Goal: Transaction & Acquisition: Purchase product/service

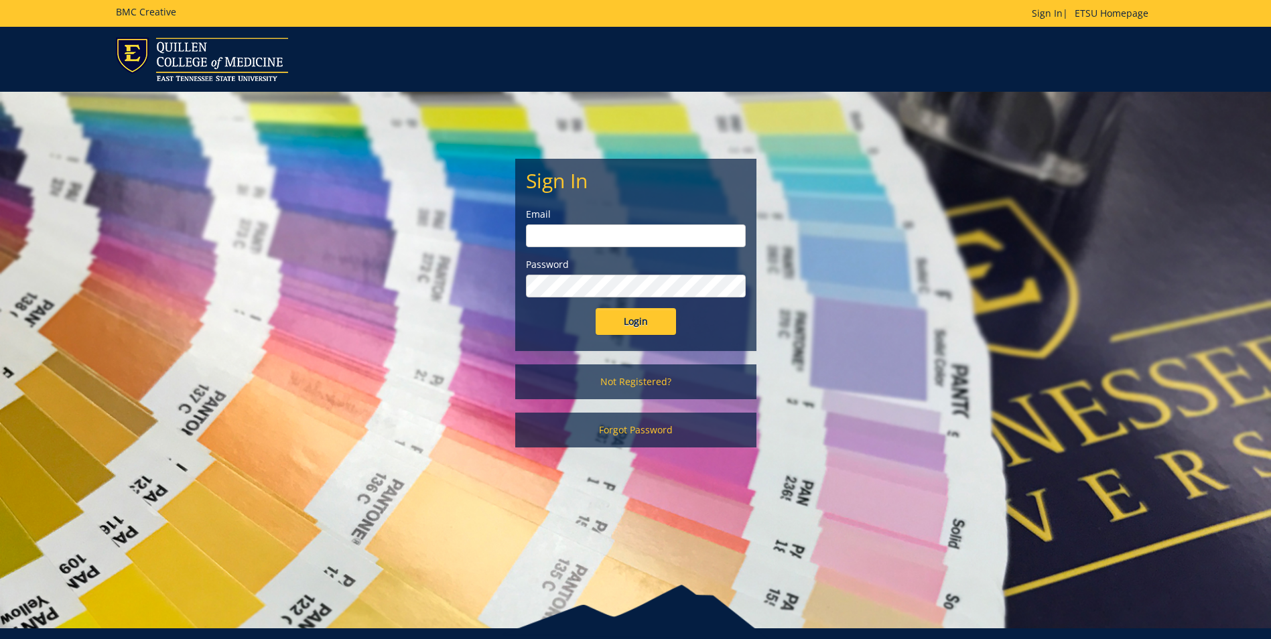
type input "[EMAIL_ADDRESS][DOMAIN_NAME]"
click at [637, 325] on input "Login" at bounding box center [636, 321] width 80 height 27
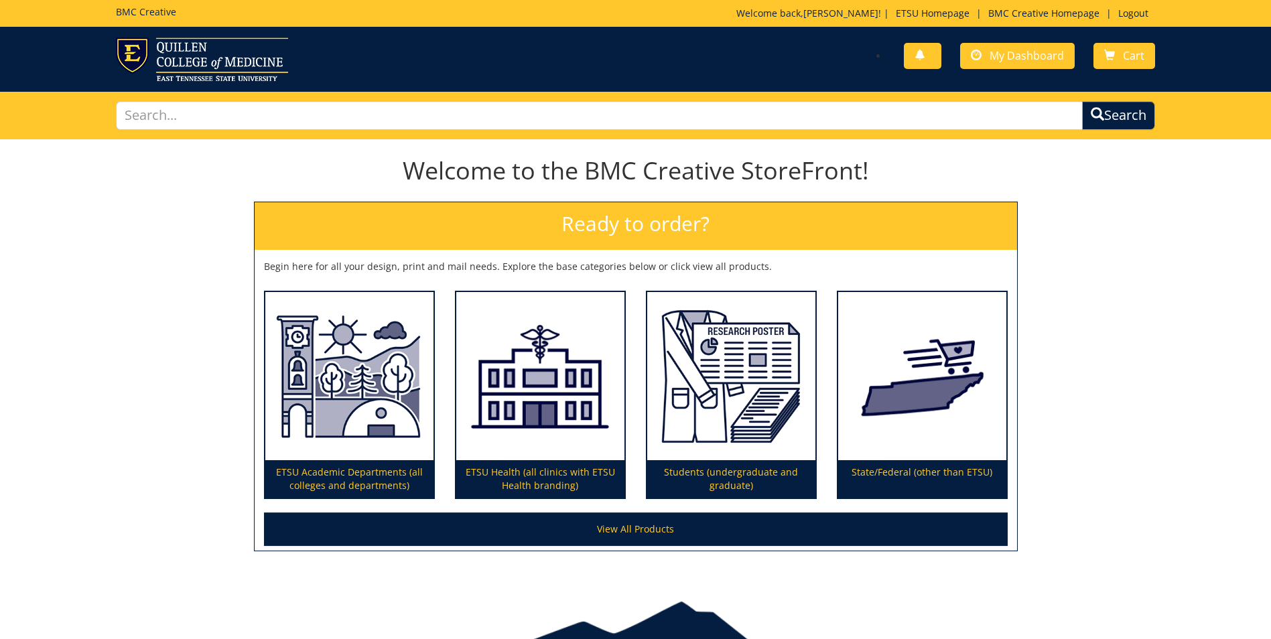
scroll to position [67, 0]
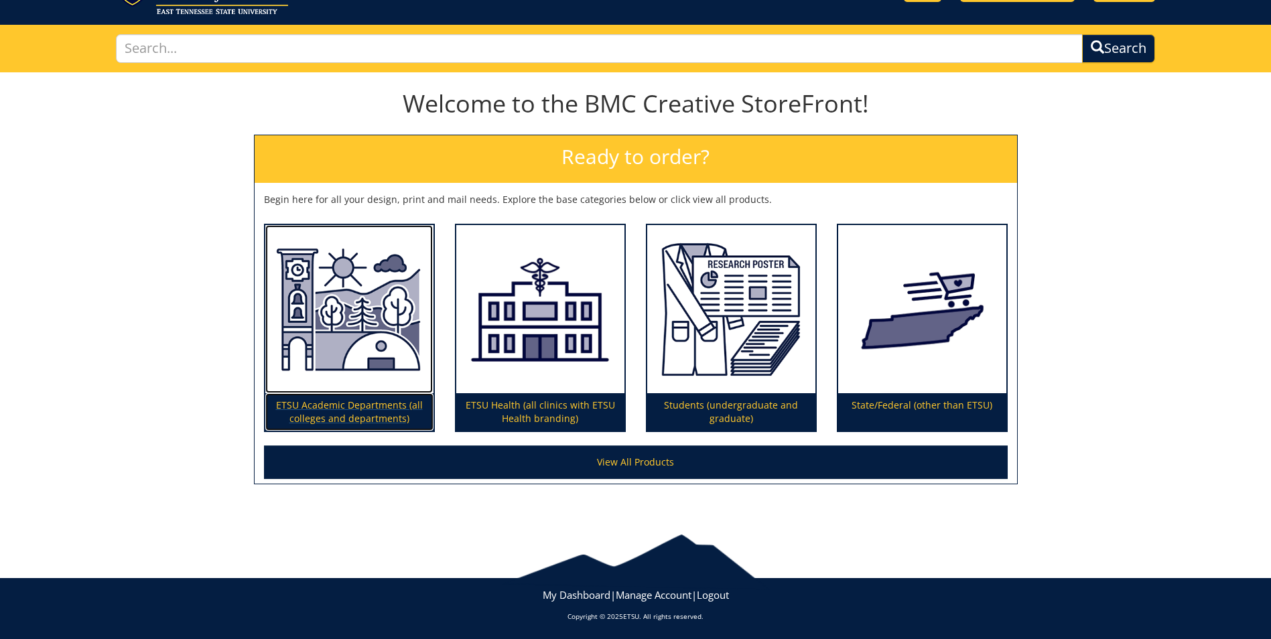
click at [346, 366] on img at bounding box center [349, 309] width 168 height 169
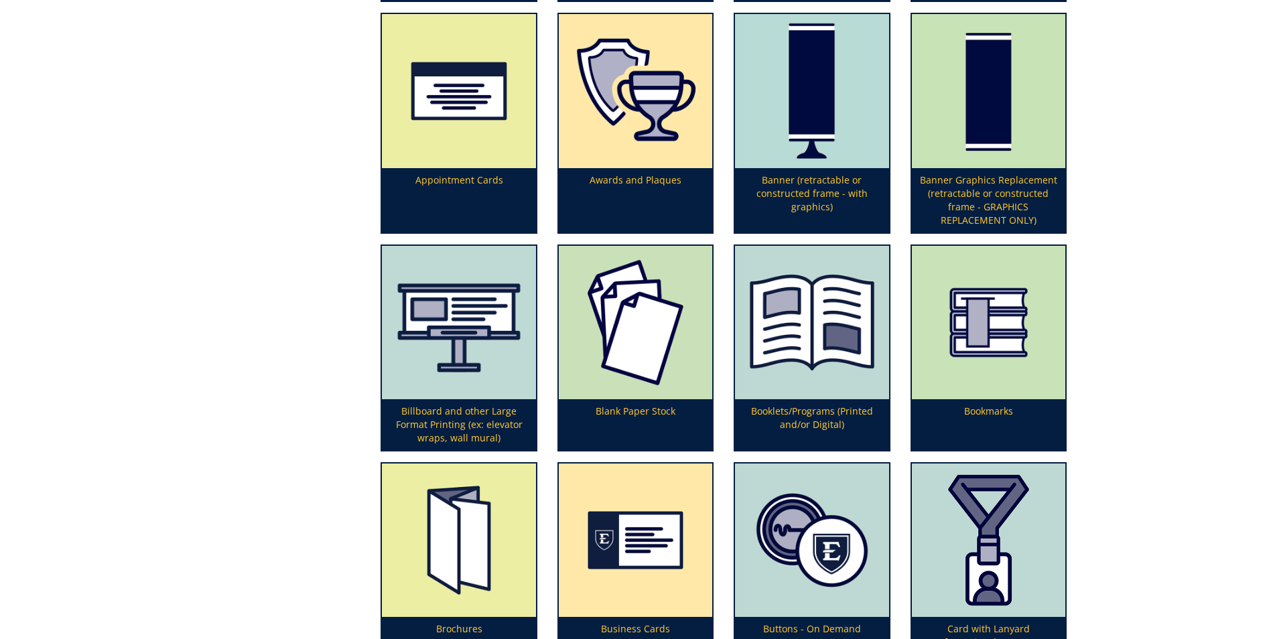
scroll to position [536, 0]
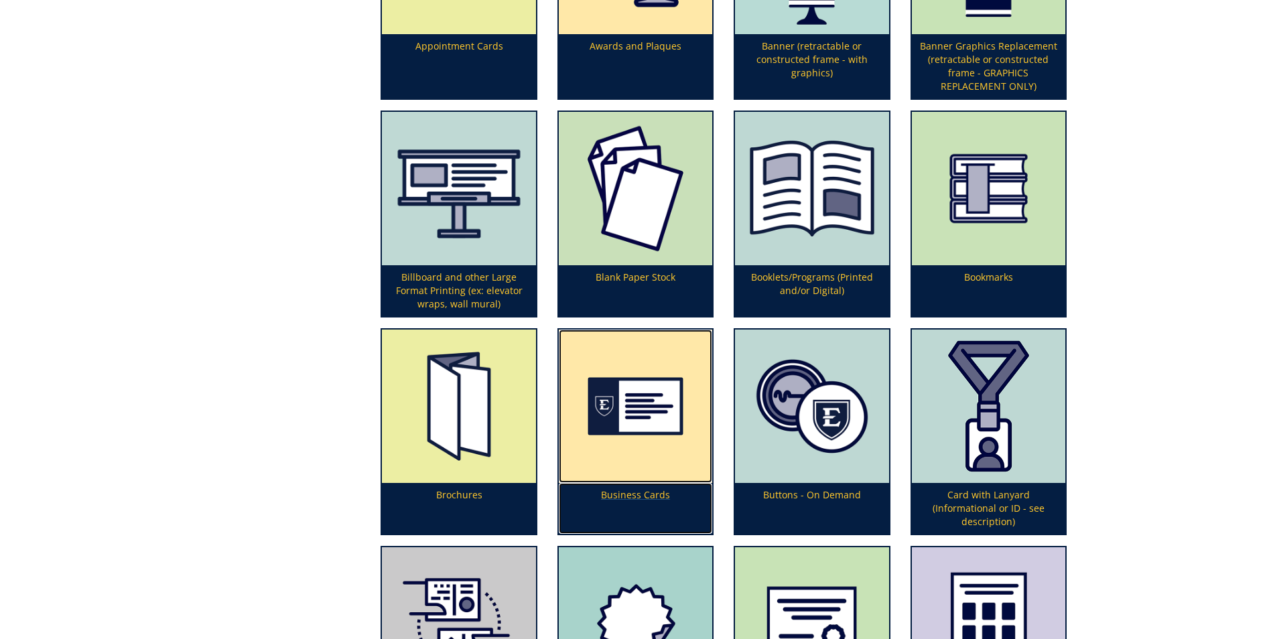
click at [636, 431] on img at bounding box center [635, 406] width 153 height 153
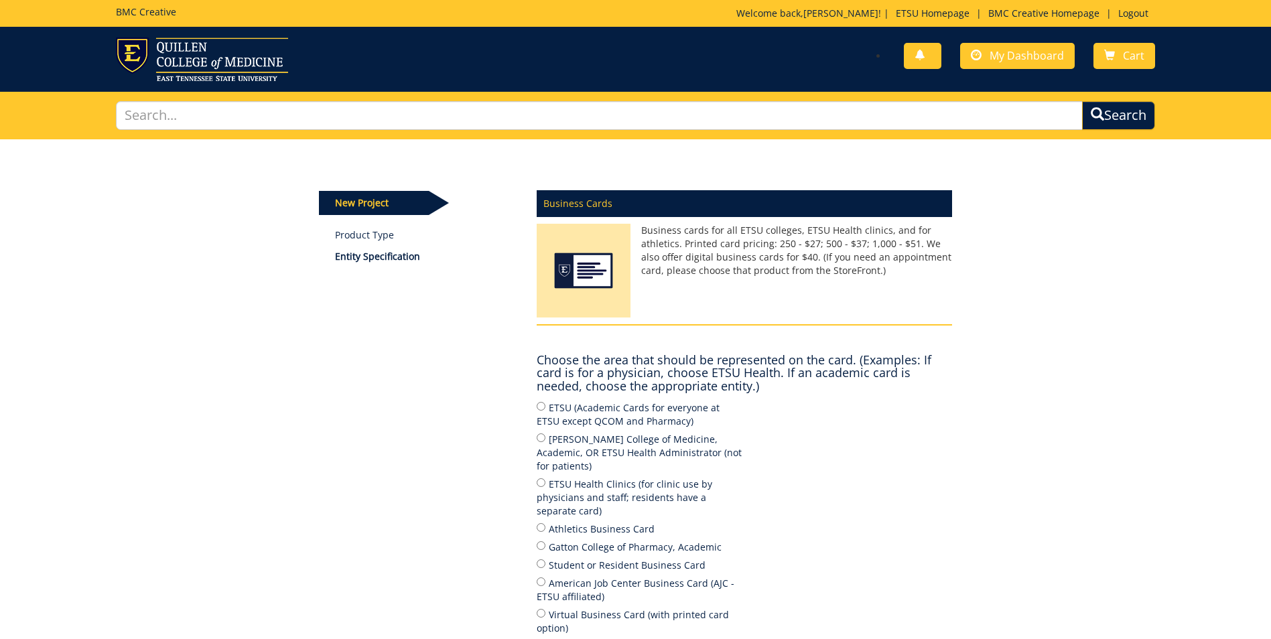
scroll to position [67, 0]
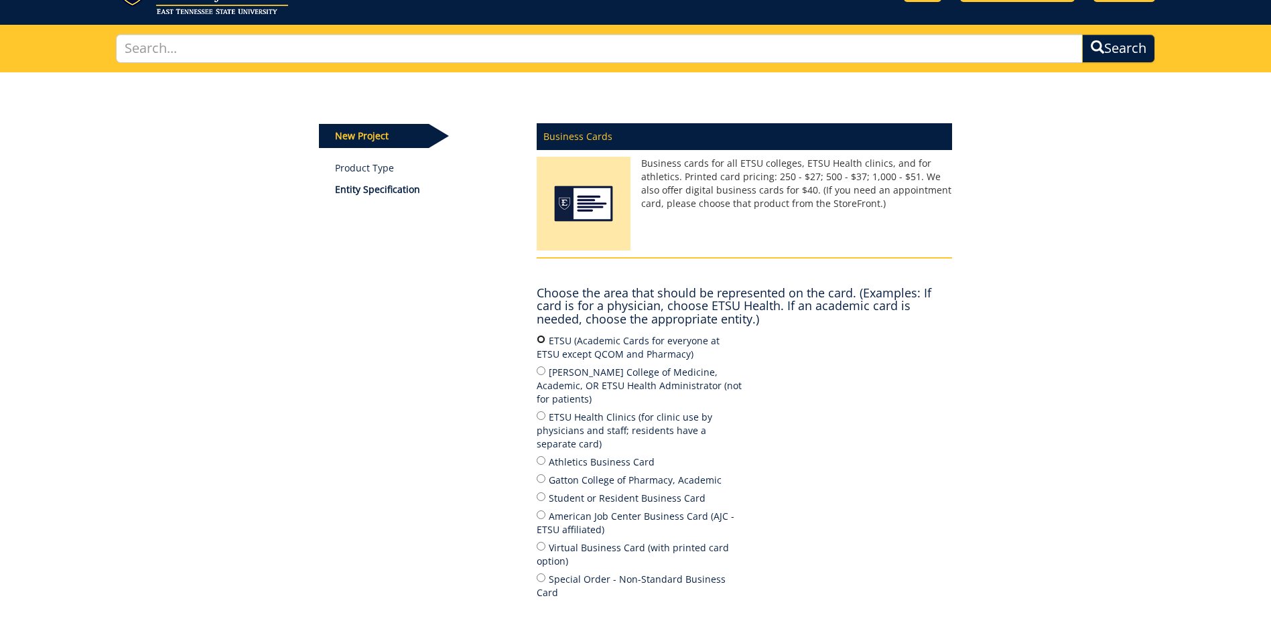
click at [539, 340] on input "ETSU (Academic Cards for everyone at ETSU except QCOM and Pharmacy)" at bounding box center [541, 339] width 9 height 9
radio input "true"
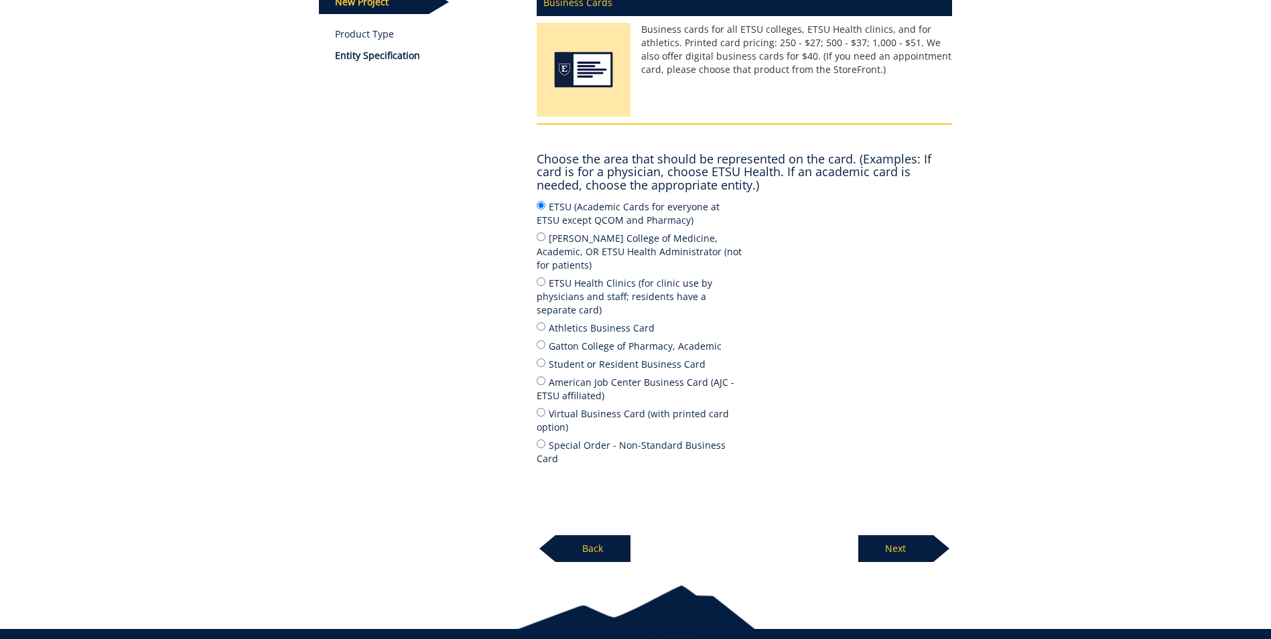
click at [898, 535] on p "Next" at bounding box center [895, 548] width 75 height 27
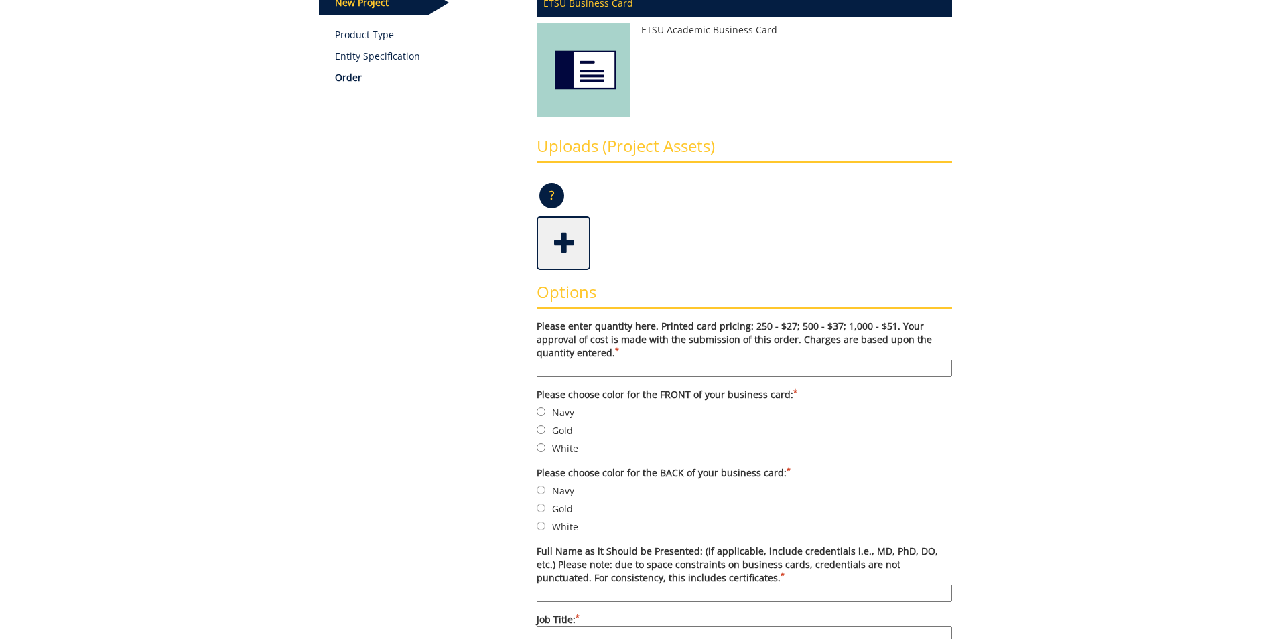
scroll to position [268, 0]
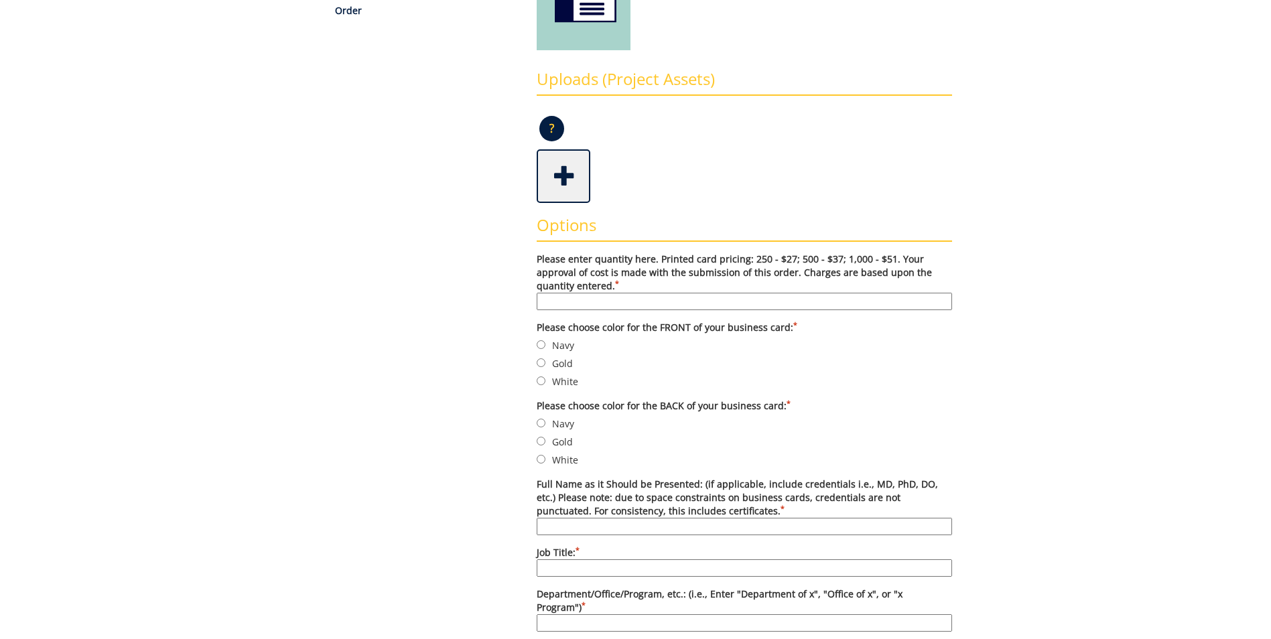
click at [645, 299] on input "Please enter quantity here. Printed card pricing: 250 - $27; 500 - $37; 1,000 -…" at bounding box center [744, 301] width 415 height 17
type input "500"
type input "Hannah M. Powell"
type input "University Coordinator for the ROTC Program"
type input "Department of Military Science"
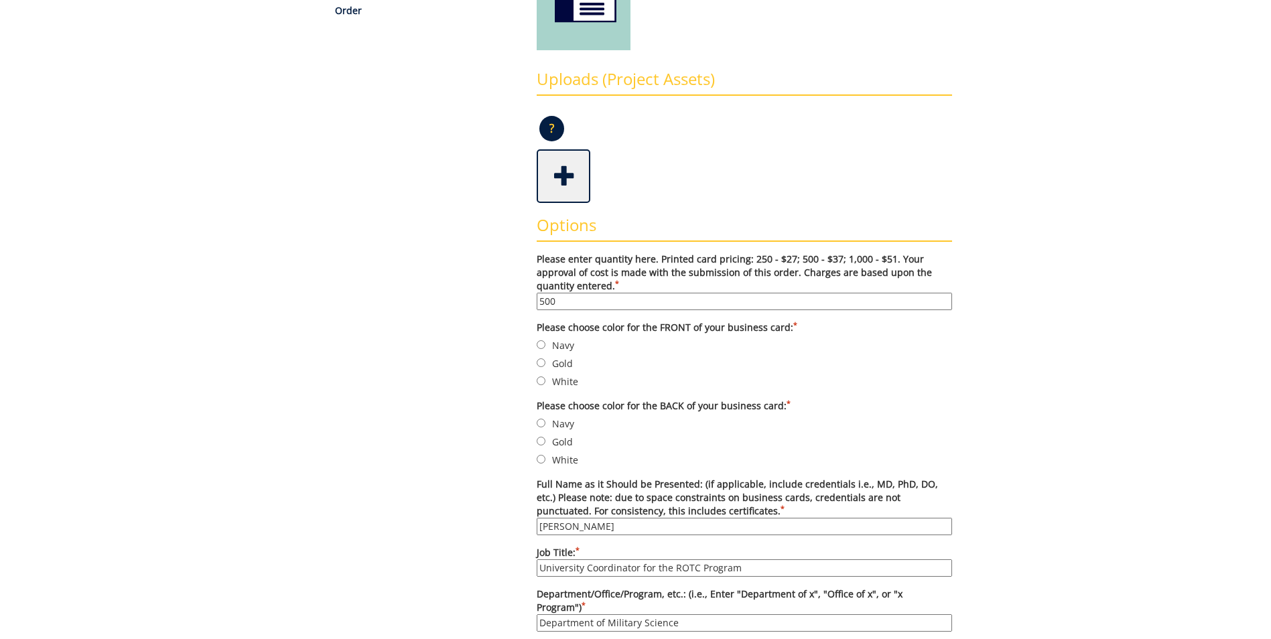
type input "College of Business"
type input "70648"
type input "Johnson City"
type input "TN"
type input "37614"
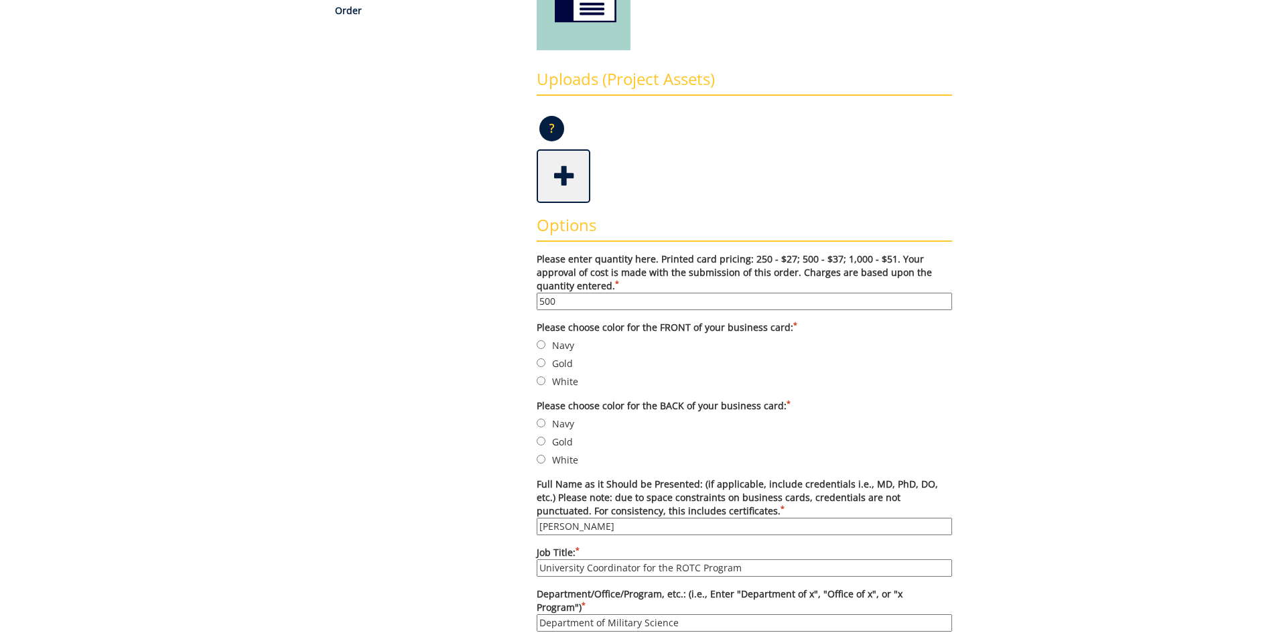
type input "423-439-4269"
type input "N/A"
type input "Powellhm@etsu.edu"
type input "https://www.etsu.edu/cbat/rotc/"
drag, startPoint x: 569, startPoint y: 297, endPoint x: 528, endPoint y: 301, distance: 41.0
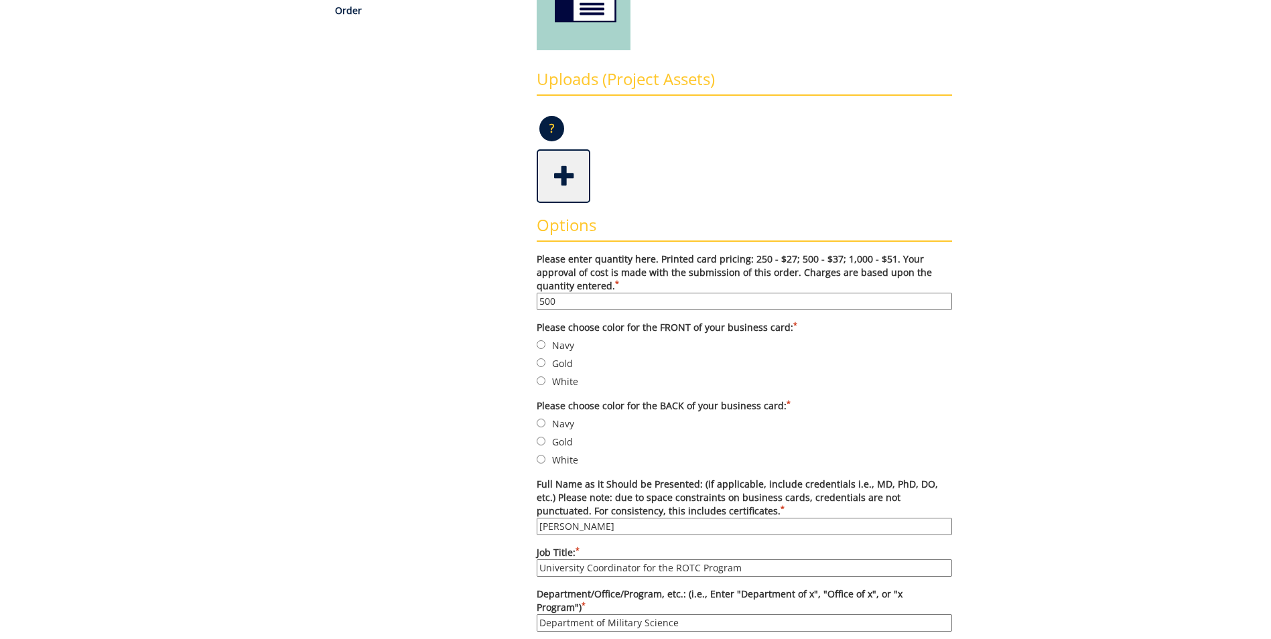
type input "250"
click at [541, 381] on input "White" at bounding box center [541, 380] width 9 height 9
radio input "true"
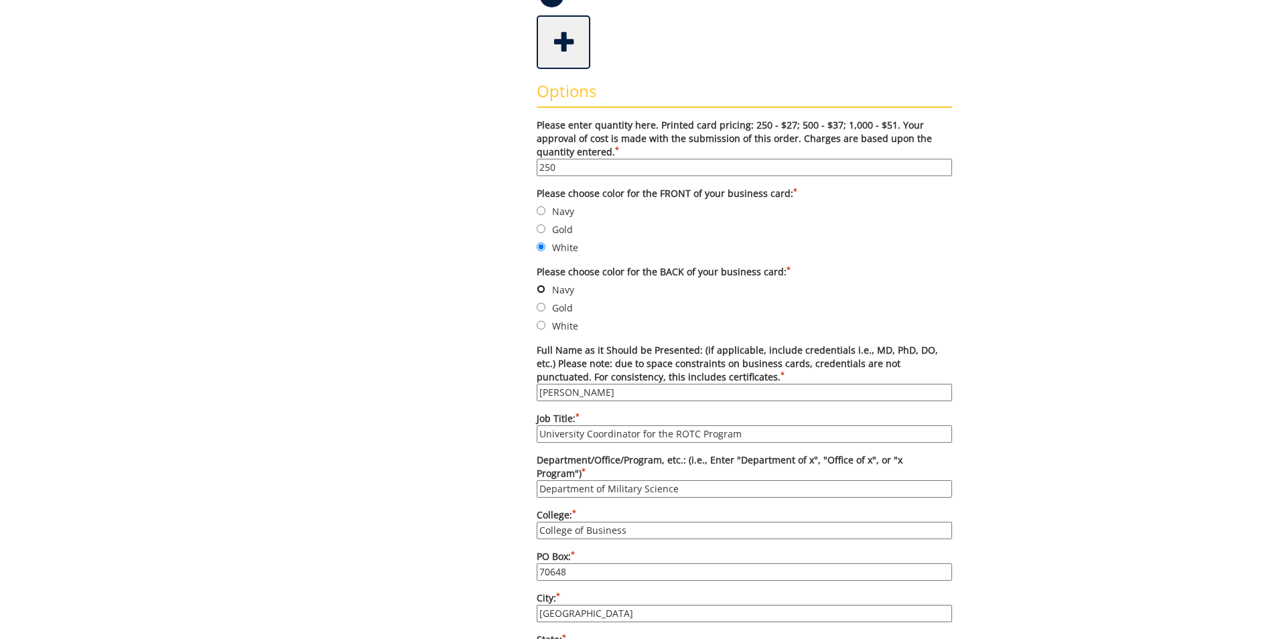
click at [541, 289] on input "Navy" at bounding box center [541, 289] width 9 height 9
radio input "true"
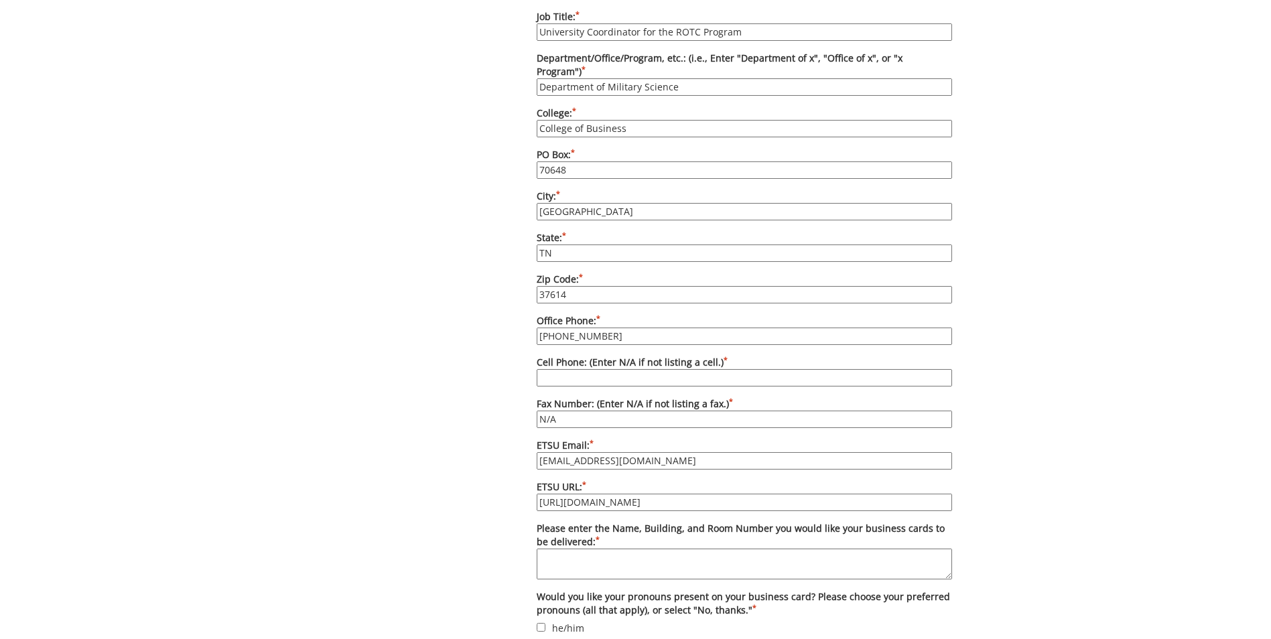
scroll to position [871, 0]
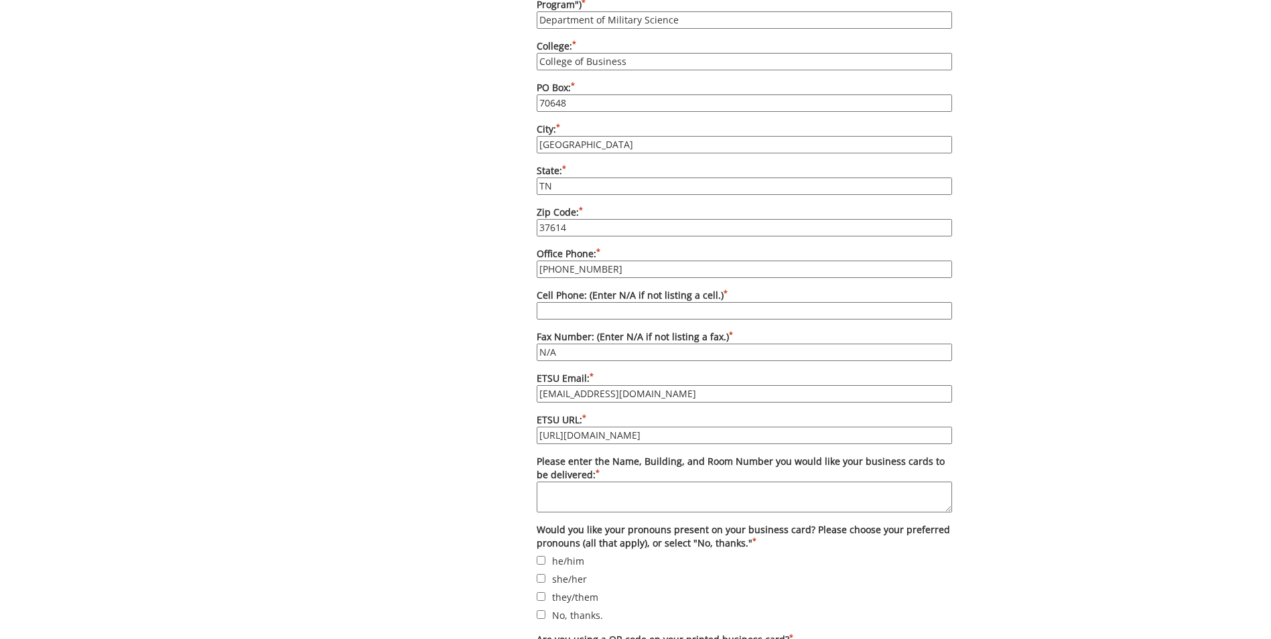
click at [617, 302] on input "Cell Phone: (Enter N/A if not listing a cell.) *" at bounding box center [744, 310] width 415 height 17
type input "N/A"
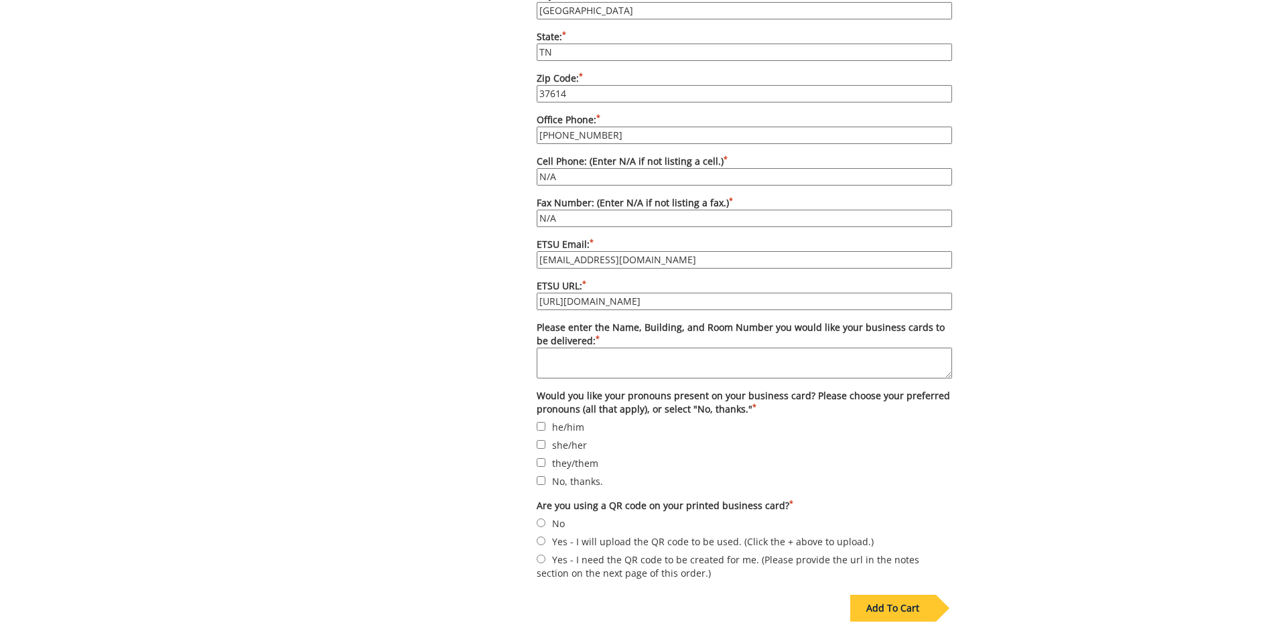
scroll to position [1072, 0]
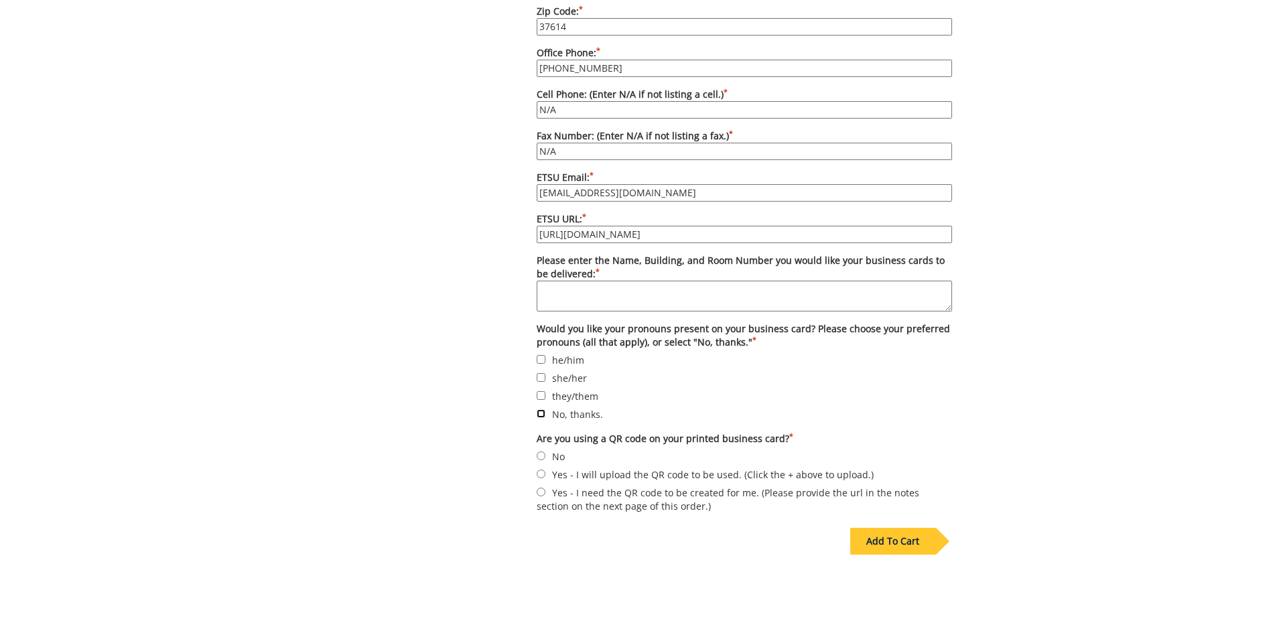
click at [539, 409] on input "No, thanks." at bounding box center [541, 413] width 9 height 9
checkbox input "true"
click at [542, 451] on input "No" at bounding box center [541, 455] width 9 height 9
radio input "true"
click at [890, 529] on div "Add To Cart" at bounding box center [892, 541] width 85 height 27
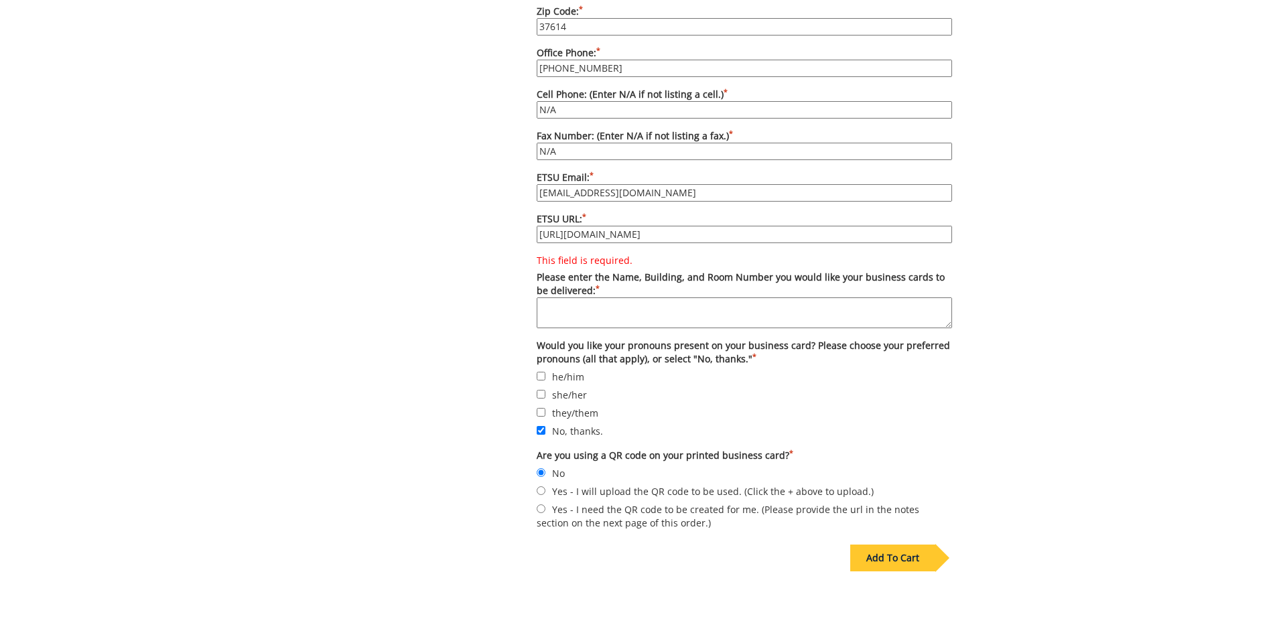
click at [625, 309] on textarea "This field is required. Please enter the Name, Building, and Room Number you wo…" at bounding box center [744, 312] width 415 height 31
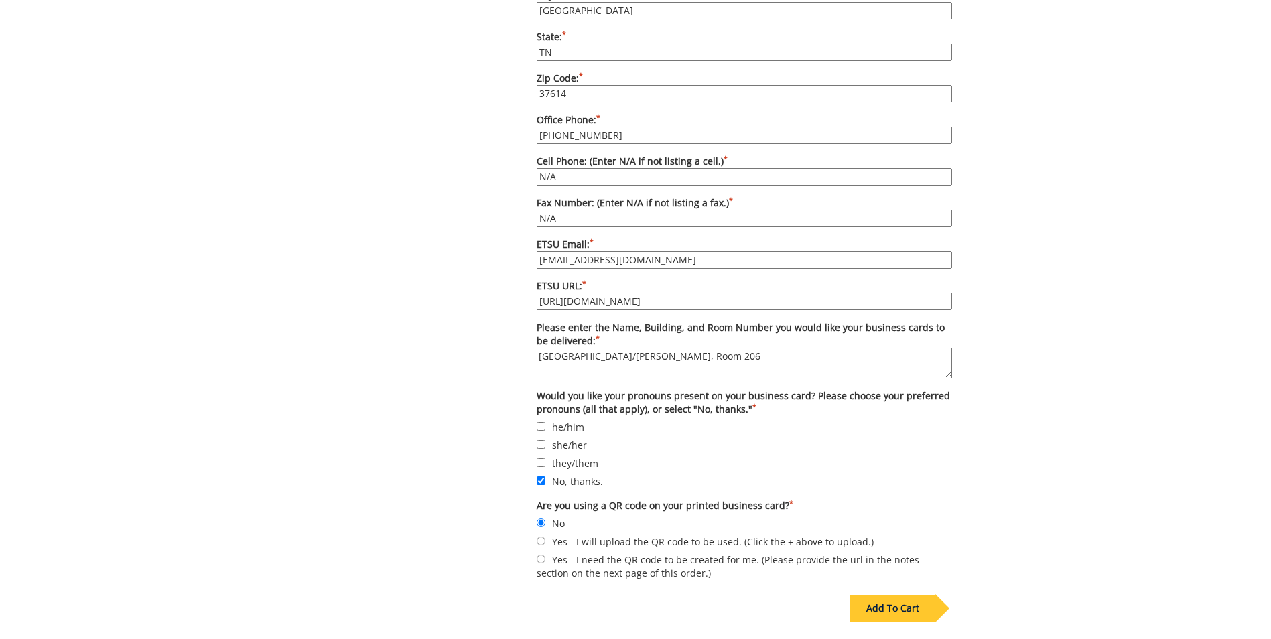
scroll to position [1139, 0]
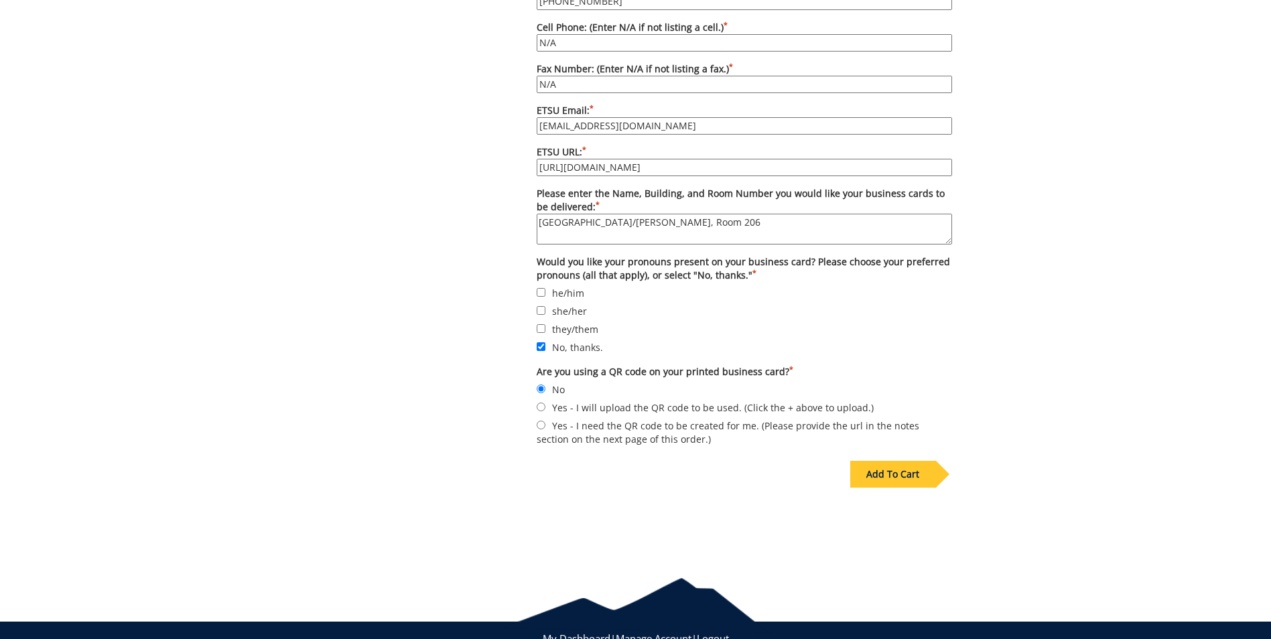
type textarea "Memorial Hall/Brooks Gym, Room 206"
click at [899, 462] on div "Add To Cart" at bounding box center [892, 474] width 85 height 27
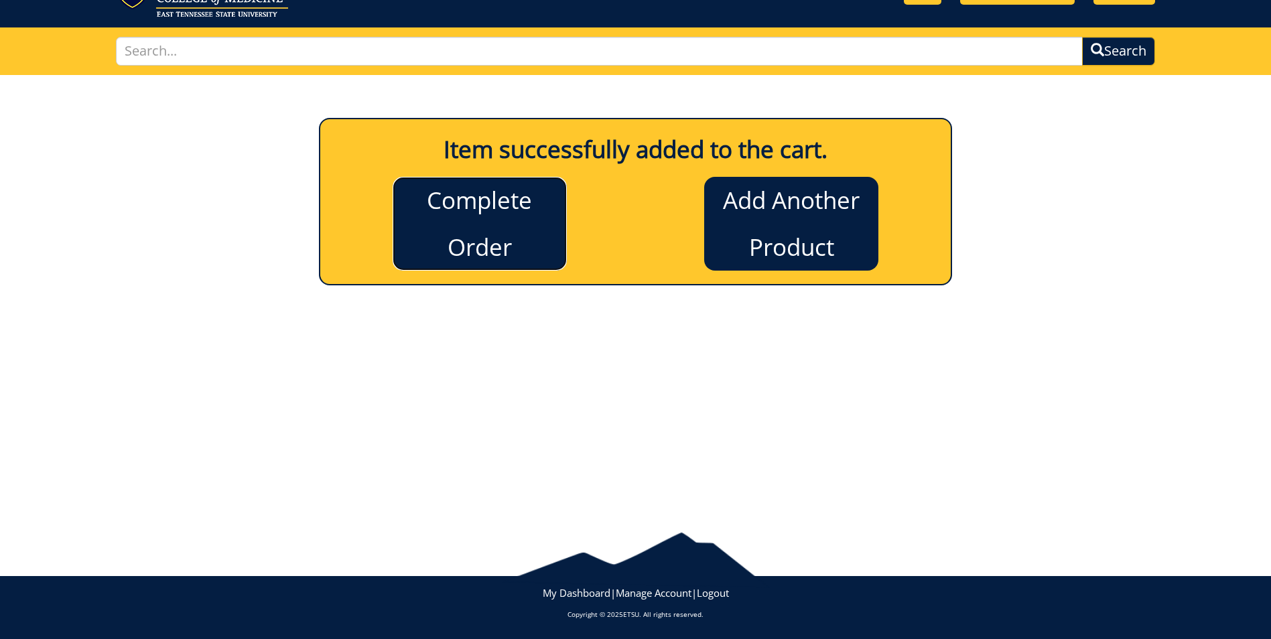
click at [510, 243] on link "Complete Order" at bounding box center [480, 224] width 174 height 94
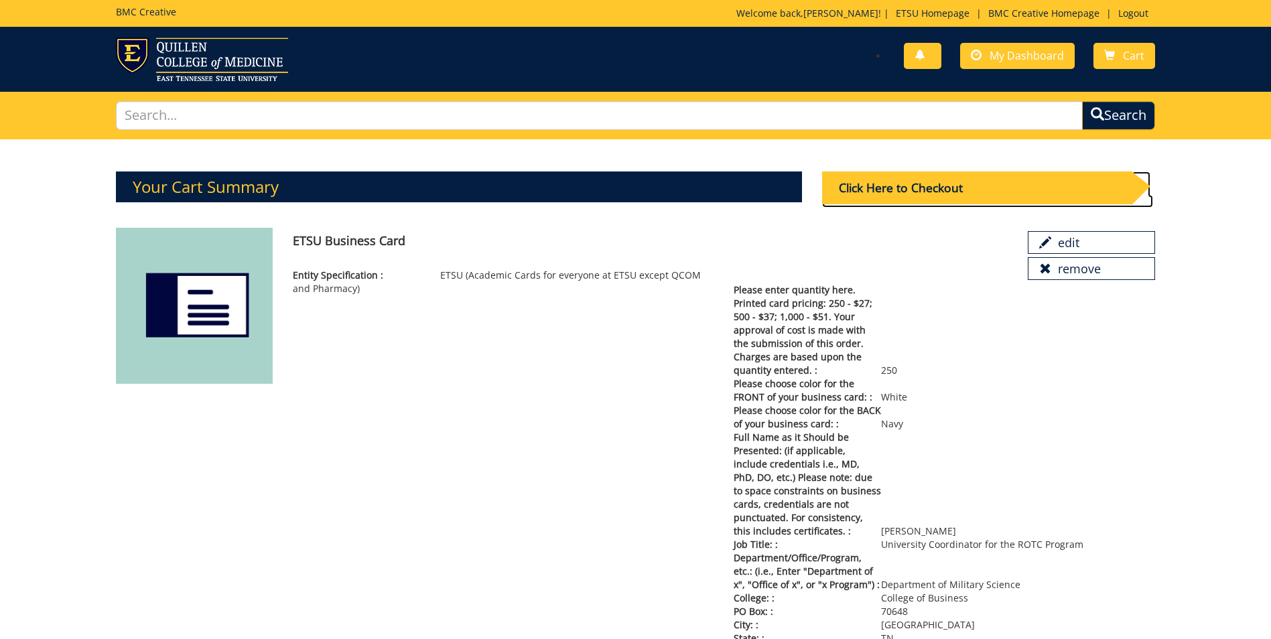
click at [905, 190] on div "Click Here to Checkout" at bounding box center [976, 187] width 309 height 33
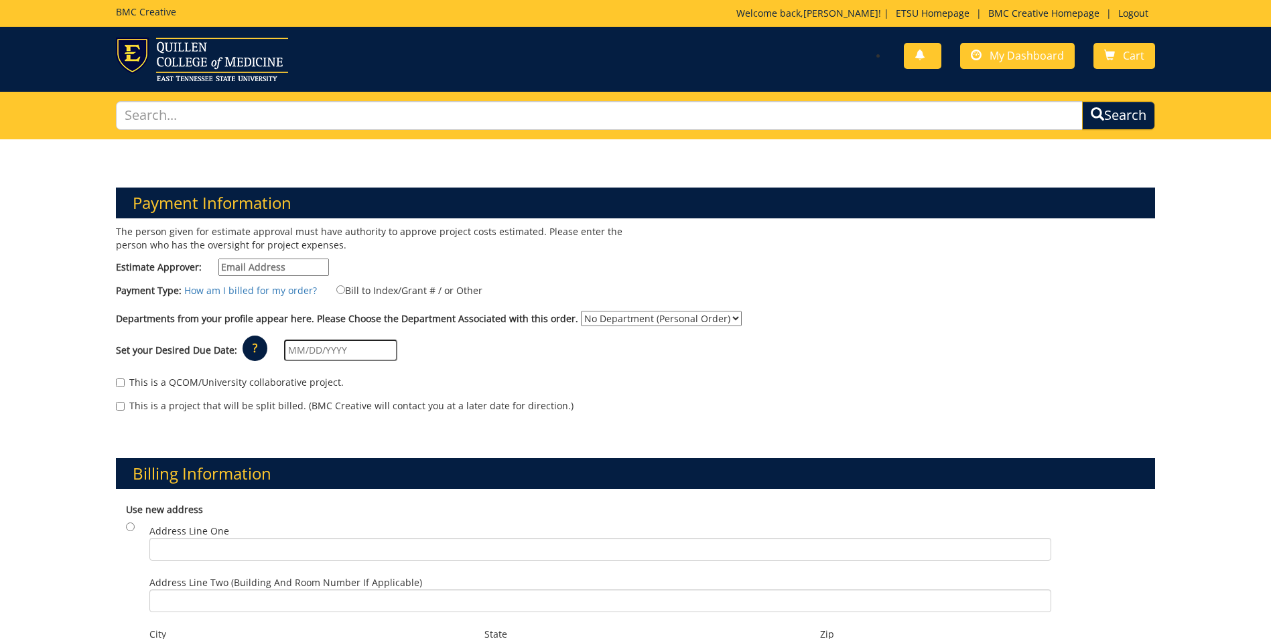
click at [269, 267] on input "Estimate Approver:" at bounding box center [273, 267] width 111 height 17
type input "powellhm@etsu.edu"
click at [336, 288] on input "Bill to Index/Grant # / or Other" at bounding box center [340, 289] width 9 height 9
radio input "true"
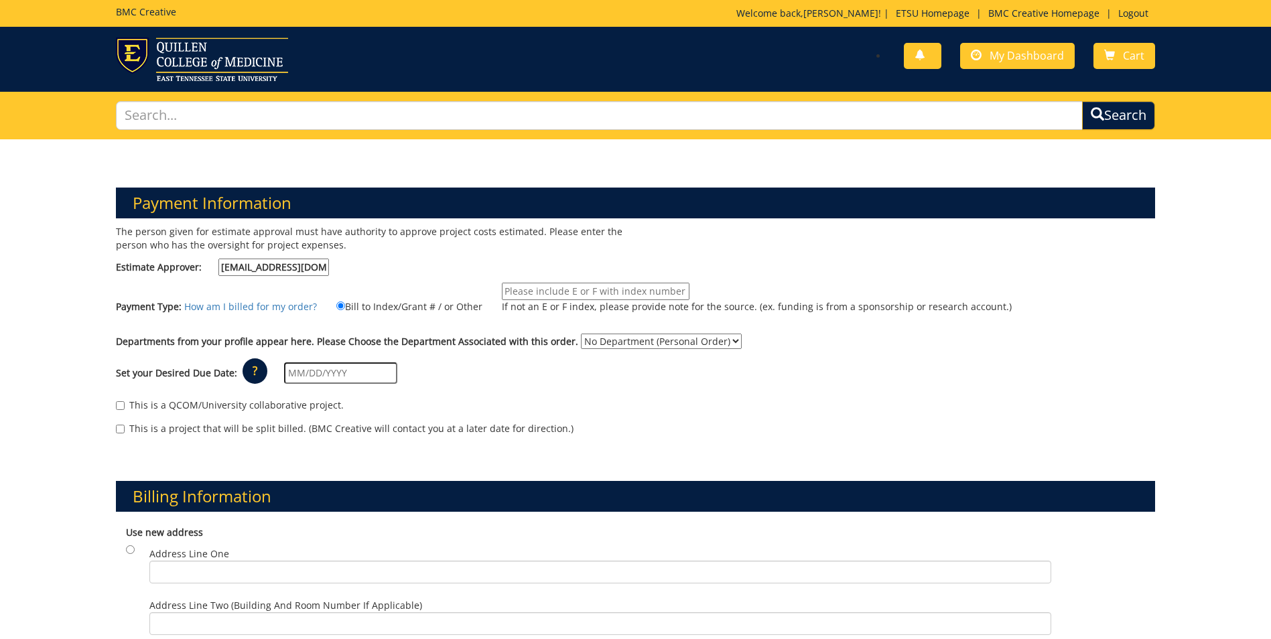
click at [561, 293] on input "If not an E or F index, please provide note for the source. (ex. funding is fro…" at bounding box center [596, 291] width 188 height 17
type input "F"
type input "E22400"
click at [715, 342] on select "No Department (Personal Order) Internal Medicine" at bounding box center [661, 341] width 161 height 15
click at [581, 334] on select "No Department (Personal Order) Internal Medicine" at bounding box center [661, 341] width 161 height 15
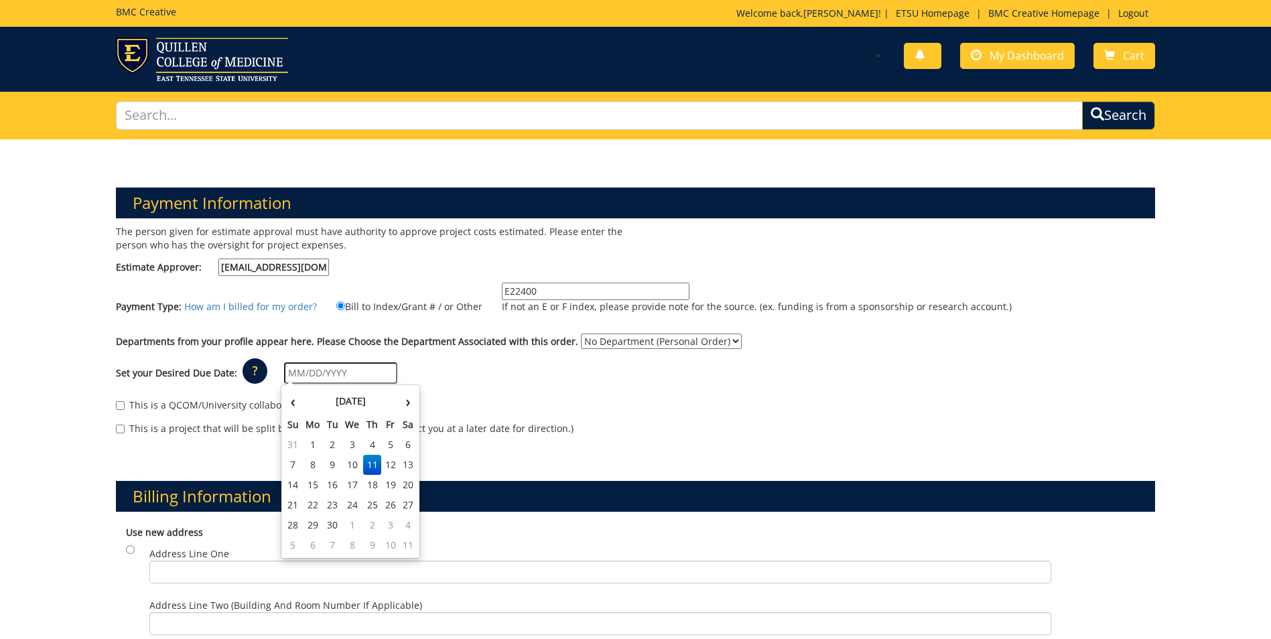
click at [333, 374] on input "text" at bounding box center [340, 372] width 113 height 21
click at [390, 486] on td "19" at bounding box center [390, 485] width 18 height 20
type input "[DATE]"
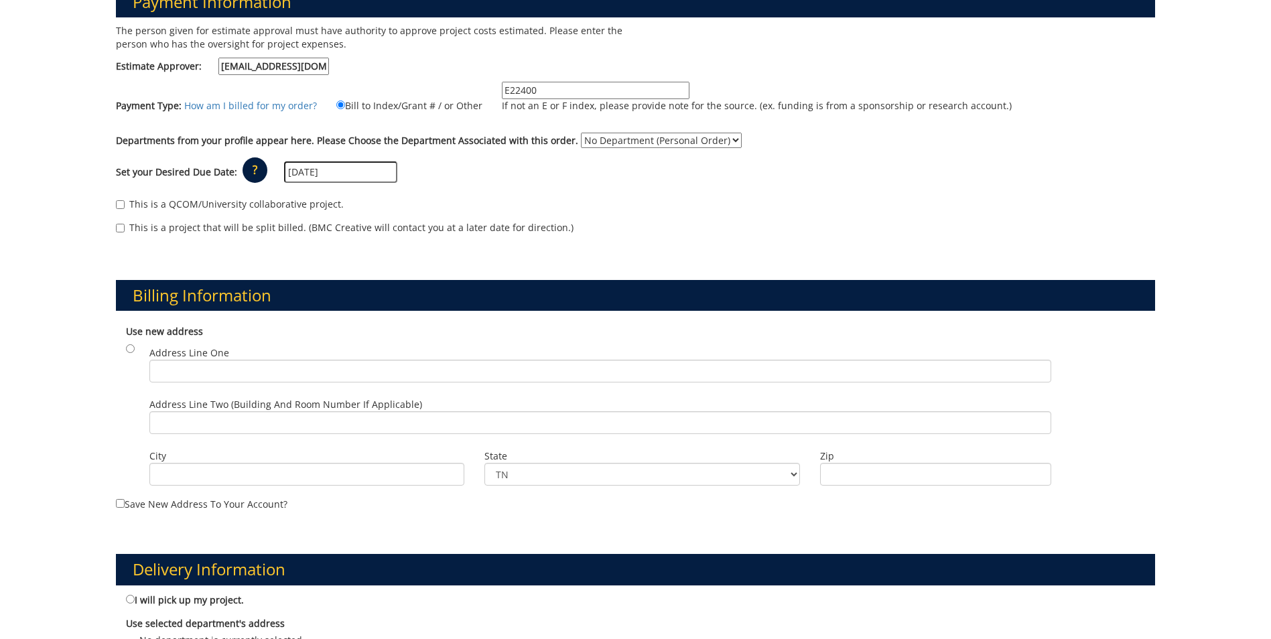
scroll to position [268, 0]
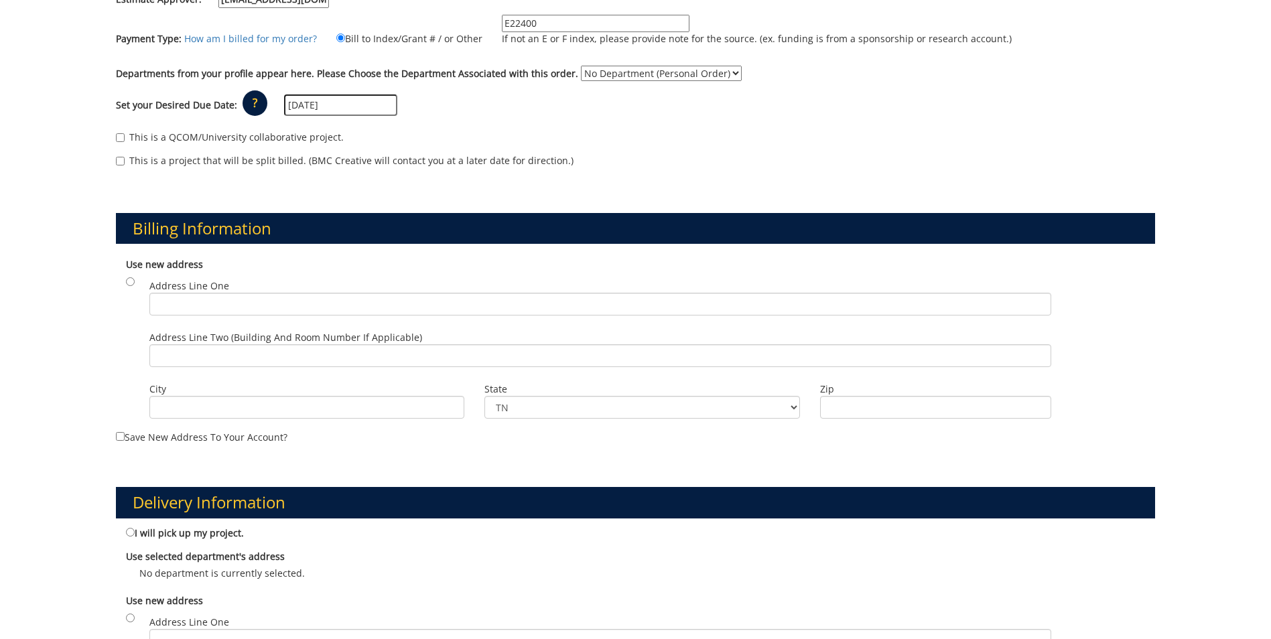
click at [721, 72] on select "No Department (Personal Order) Internal Medicine" at bounding box center [661, 73] width 161 height 15
click at [581, 66] on select "No Department (Personal Order) Internal Medicine" at bounding box center [661, 73] width 161 height 15
click at [717, 70] on select "No Department (Personal Order) Internal Medicine" at bounding box center [661, 73] width 161 height 15
select select "null"
click at [581, 66] on select "No Department (Personal Order) Internal Medicine" at bounding box center [661, 73] width 161 height 15
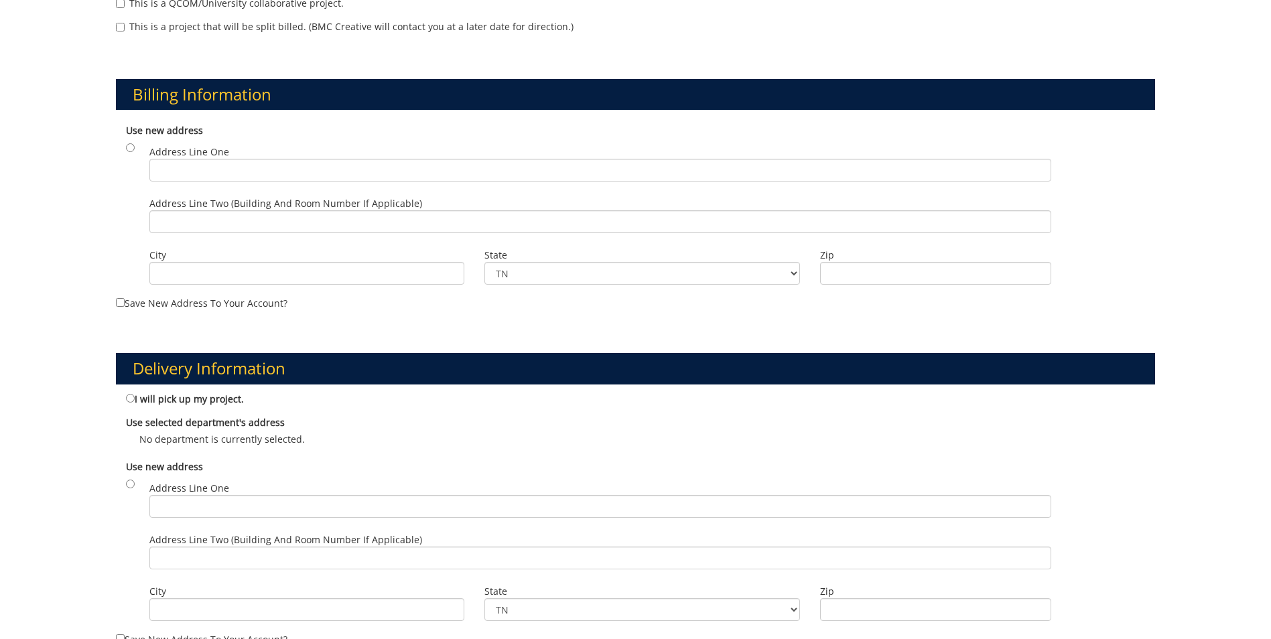
scroll to position [469, 0]
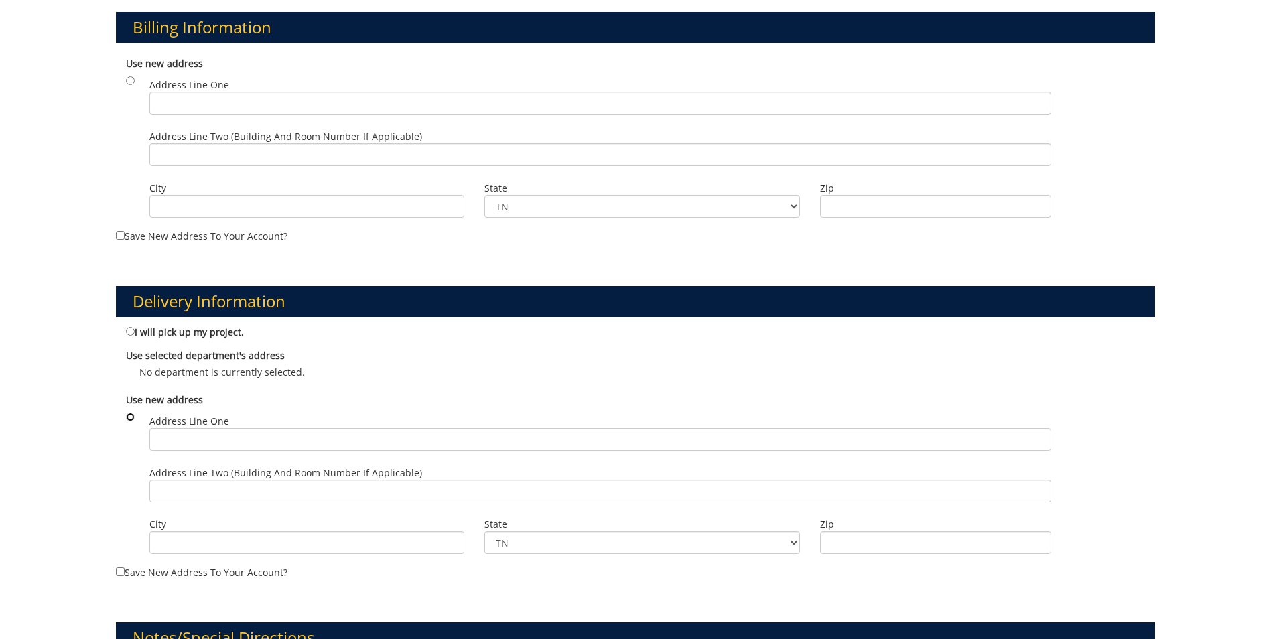
click at [133, 415] on input "radio" at bounding box center [130, 417] width 9 height 9
radio input "true"
click at [214, 441] on input "Address Line One" at bounding box center [600, 439] width 902 height 23
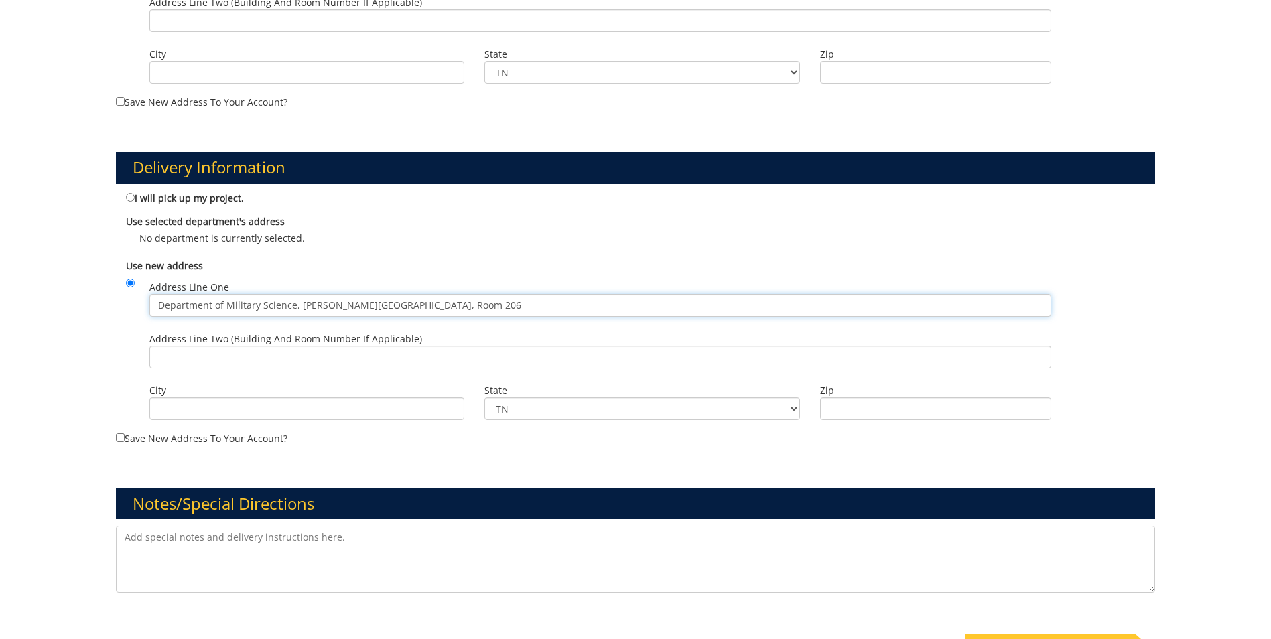
scroll to position [737, 0]
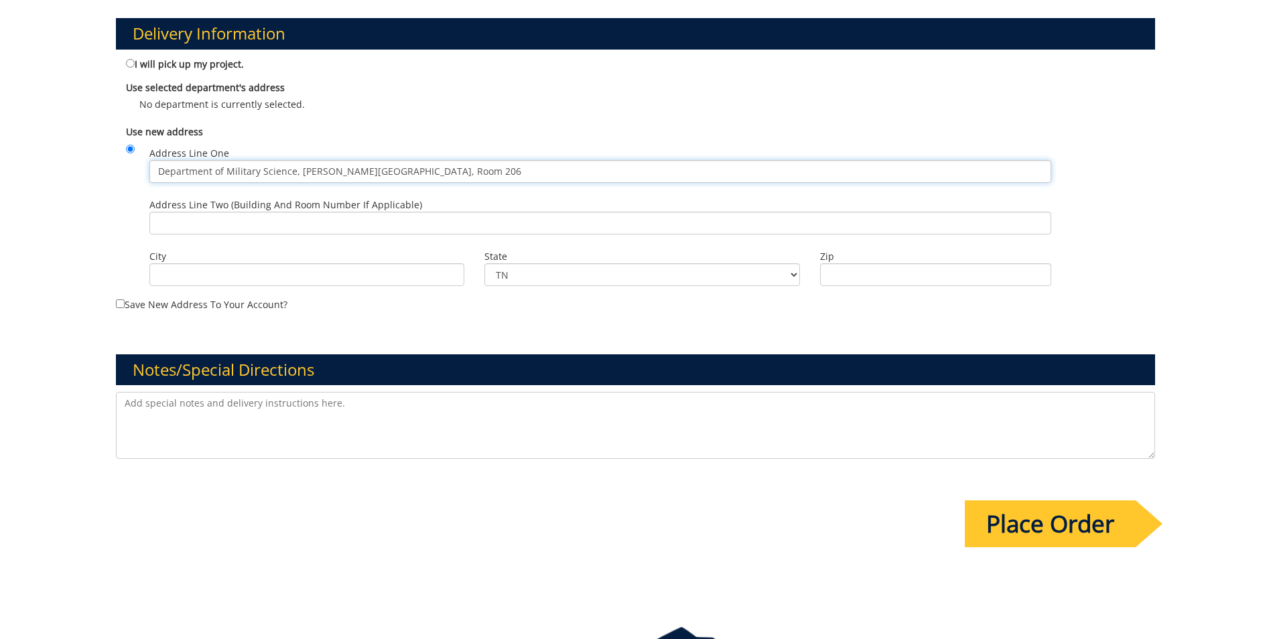
type input "Department of Military Science, [PERSON_NAME][GEOGRAPHIC_DATA], Room 206"
click at [257, 415] on textarea at bounding box center [635, 425] width 1039 height 67
type textarea "This is not a personal order, this is within my new Department--Military Scienc…"
click at [1066, 539] on input "Place Order" at bounding box center [1050, 523] width 171 height 47
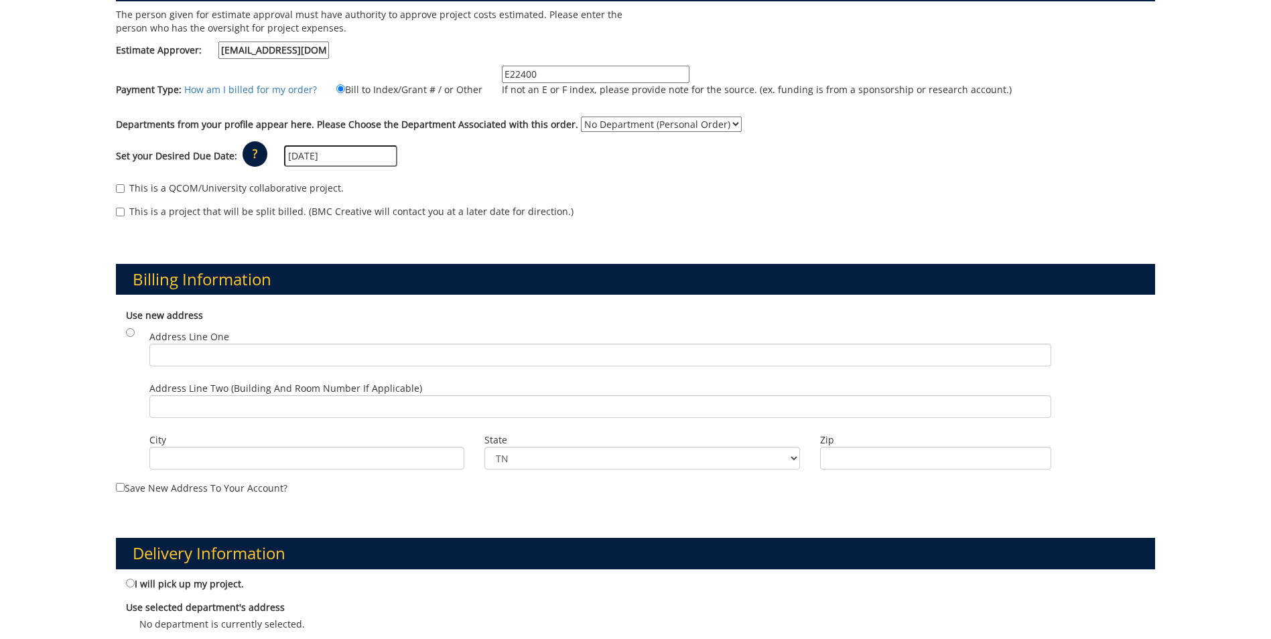
scroll to position [201, 0]
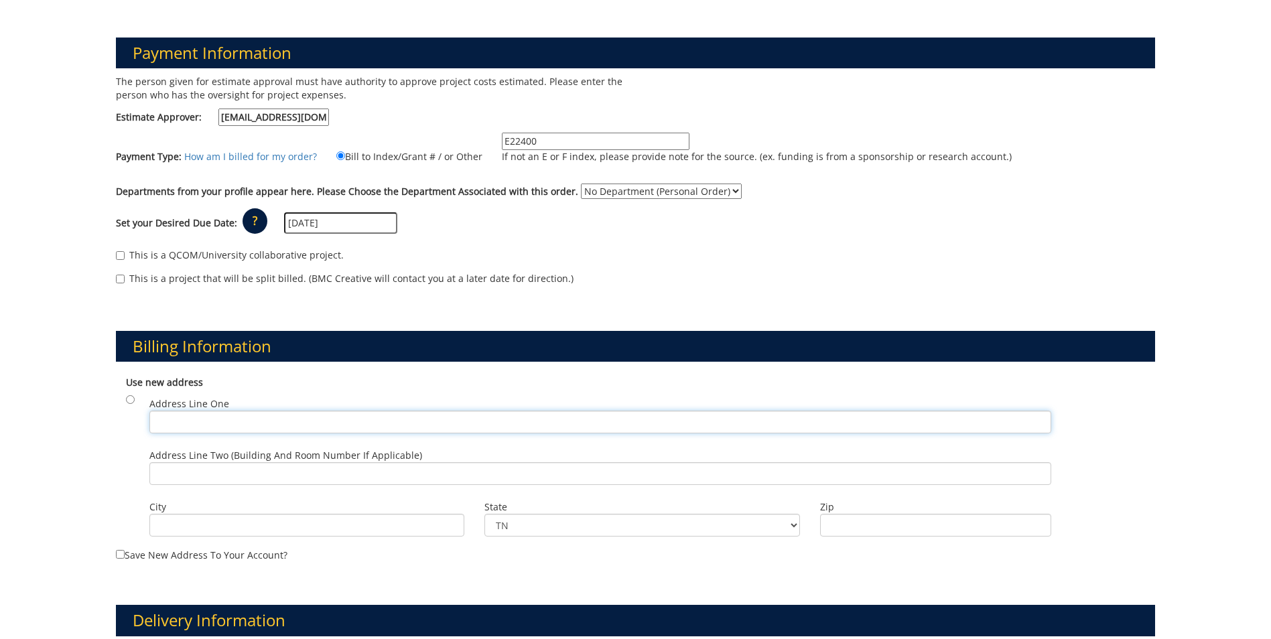
click at [253, 421] on input "Address Line One" at bounding box center [600, 422] width 902 height 23
type input "Department of Military Science, PO Box 70648"
click at [362, 531] on input "City" at bounding box center [306, 525] width 315 height 23
type input "Johnson City"
click at [857, 526] on input "37617" at bounding box center [935, 525] width 231 height 23
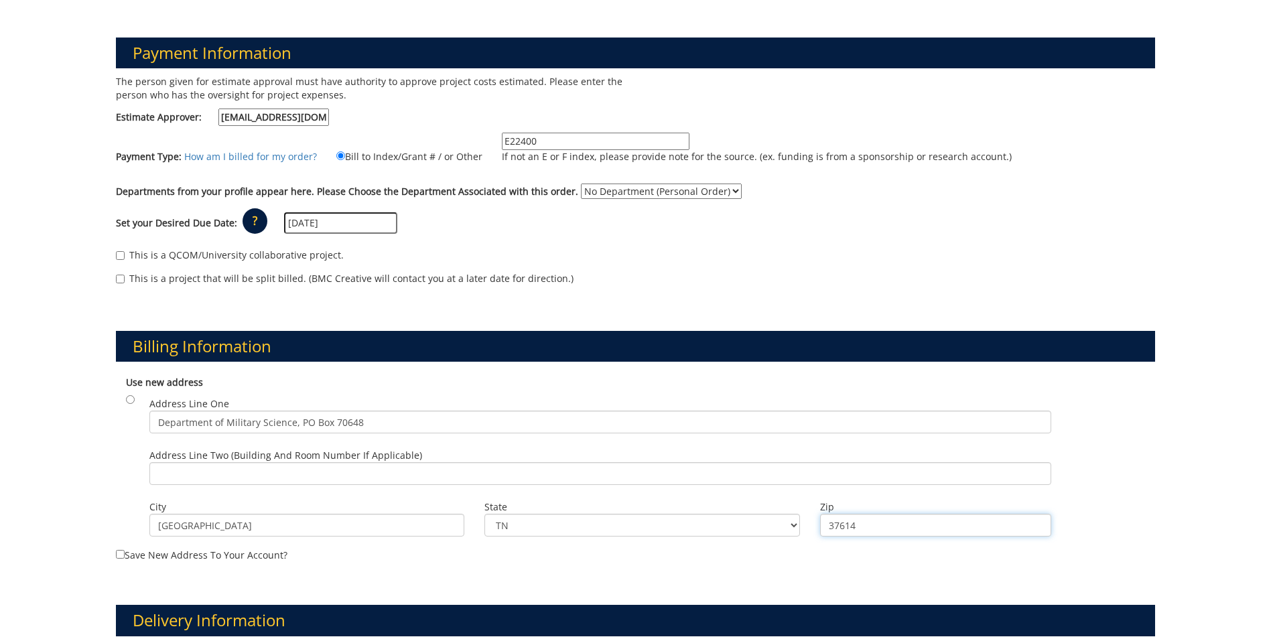
type input "37614"
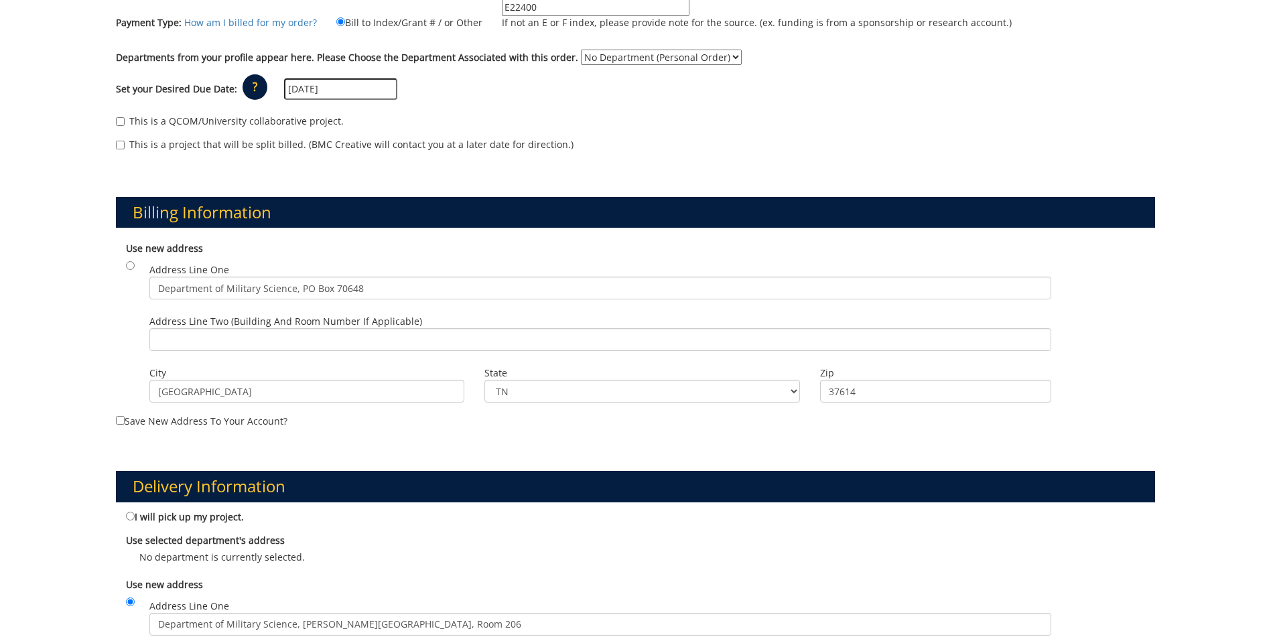
scroll to position [402, 0]
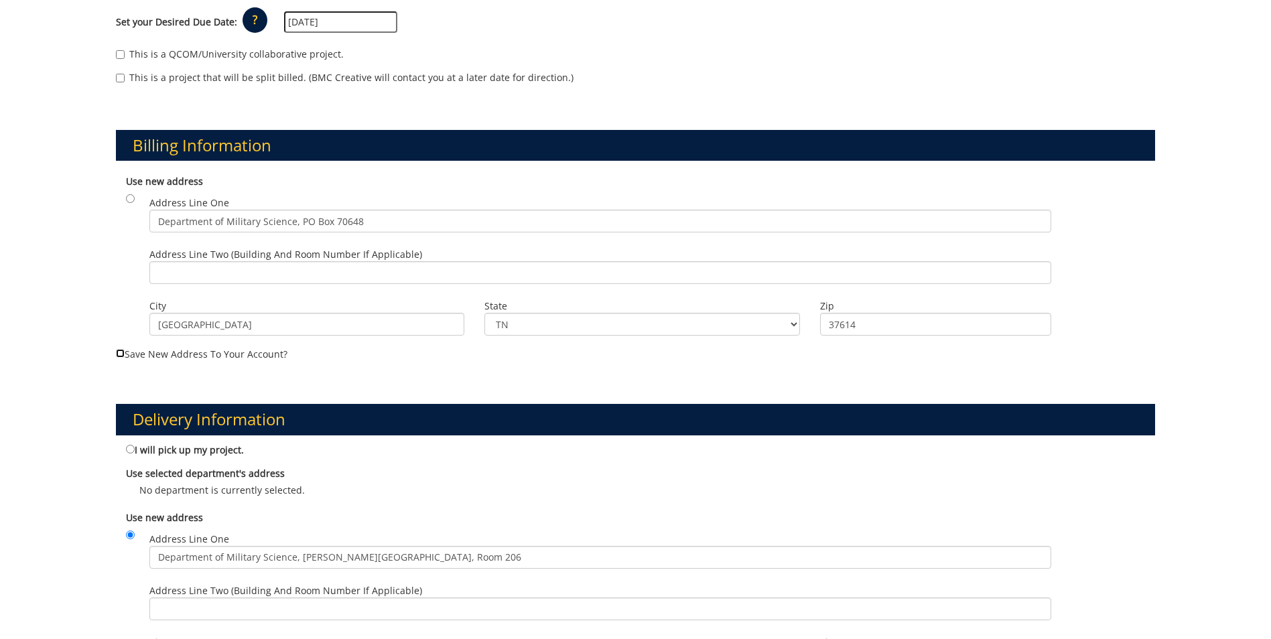
click at [121, 352] on input "Save new address to your account?" at bounding box center [120, 353] width 9 height 9
checkbox input "true"
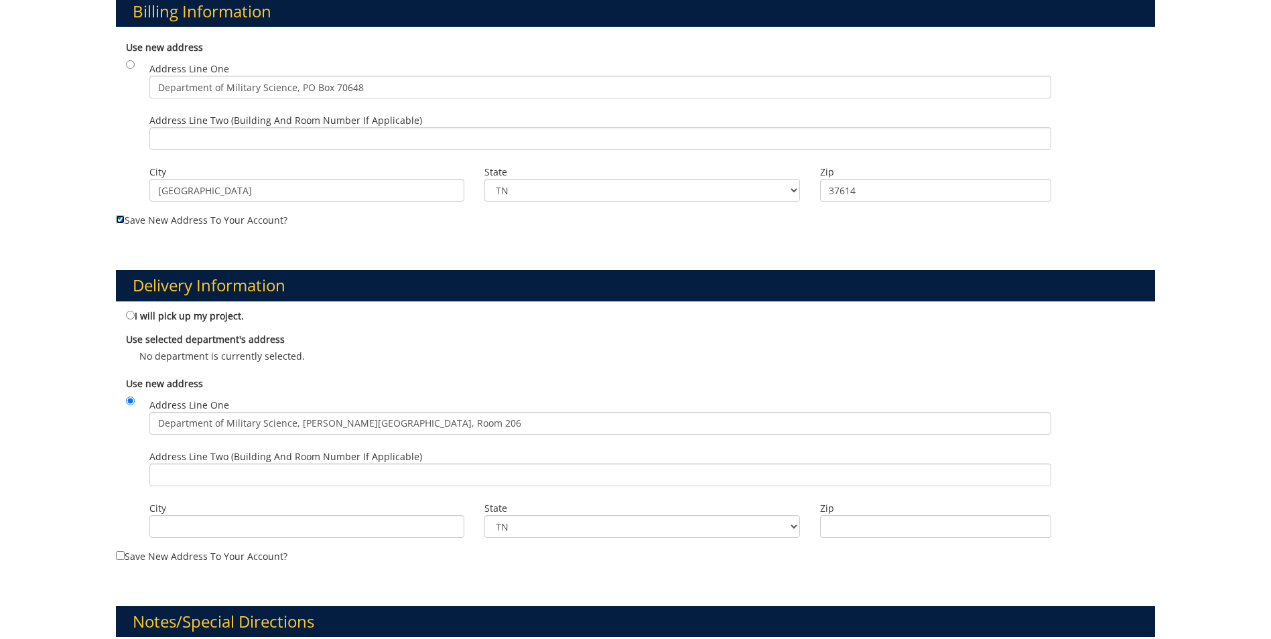
scroll to position [603, 0]
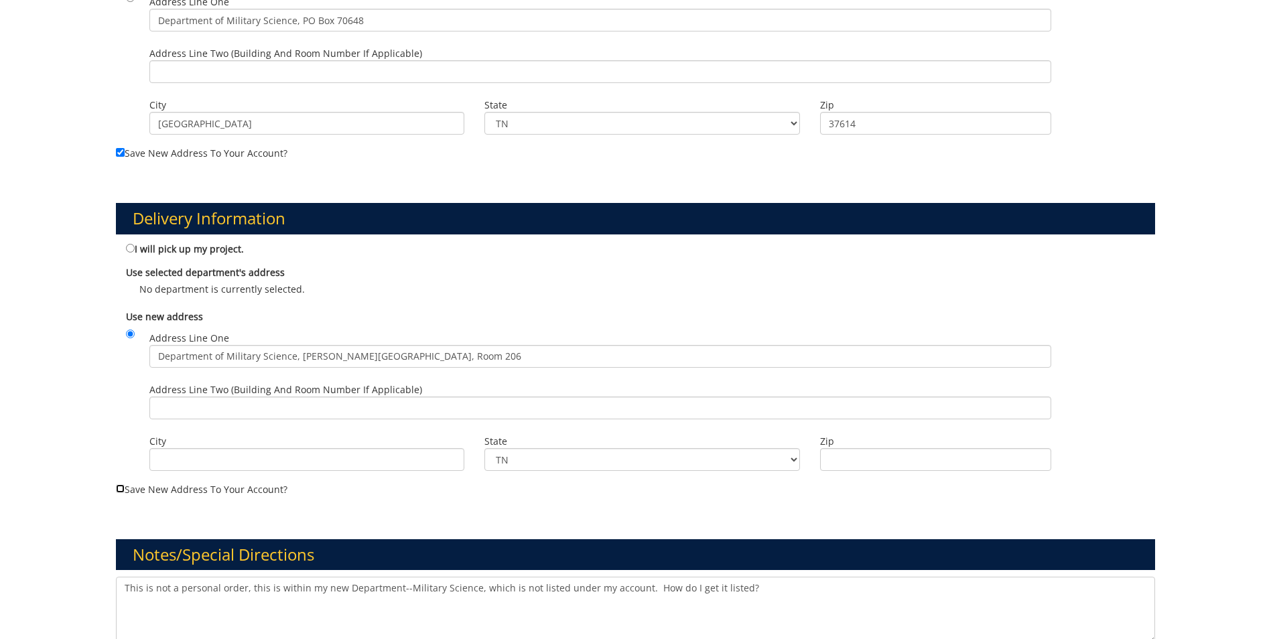
click at [122, 488] on input "Save new address to your account?" at bounding box center [120, 488] width 9 height 9
checkbox input "true"
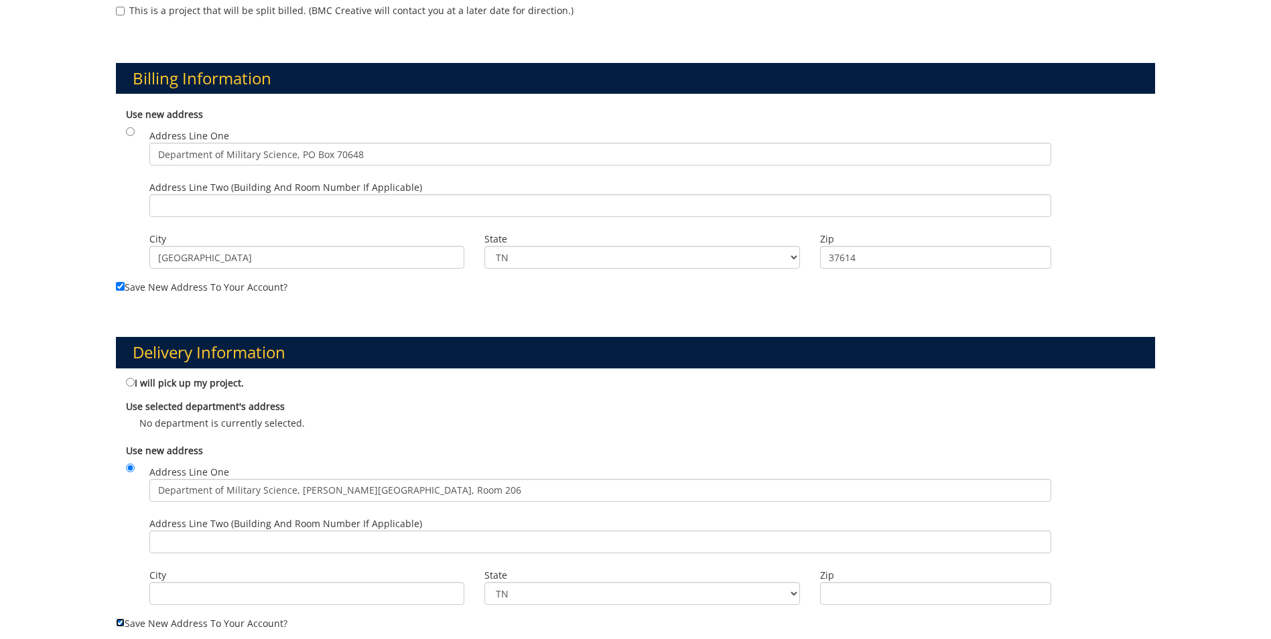
scroll to position [670, 0]
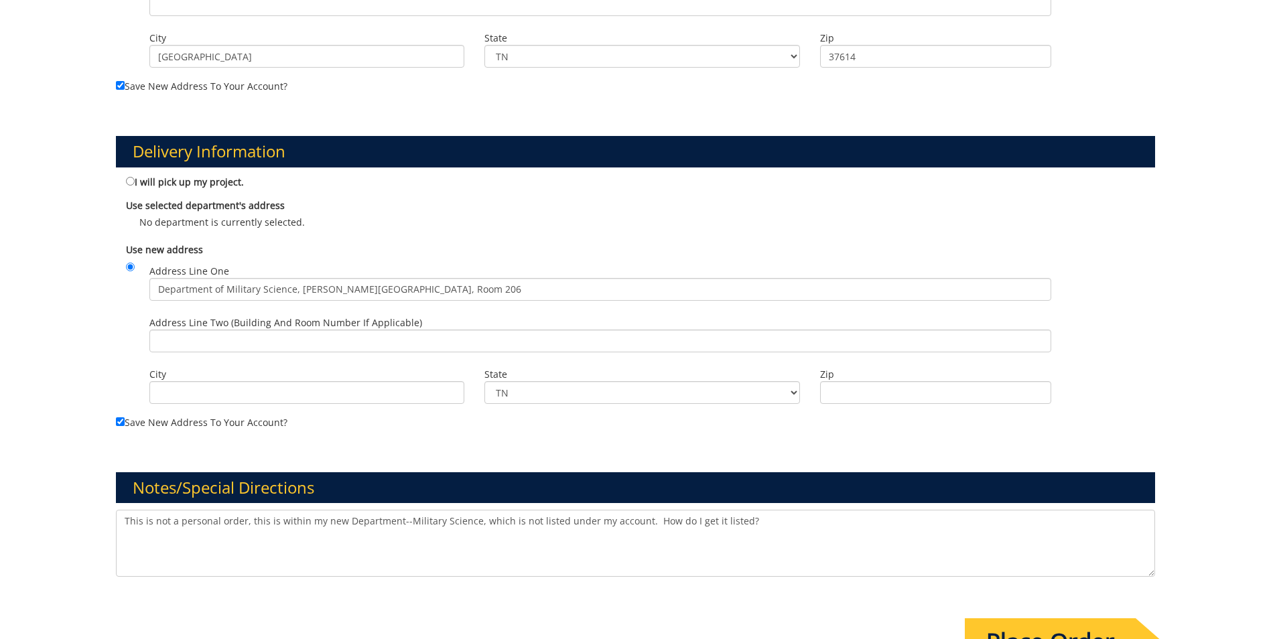
click at [1069, 630] on input "Place Order" at bounding box center [1050, 641] width 171 height 47
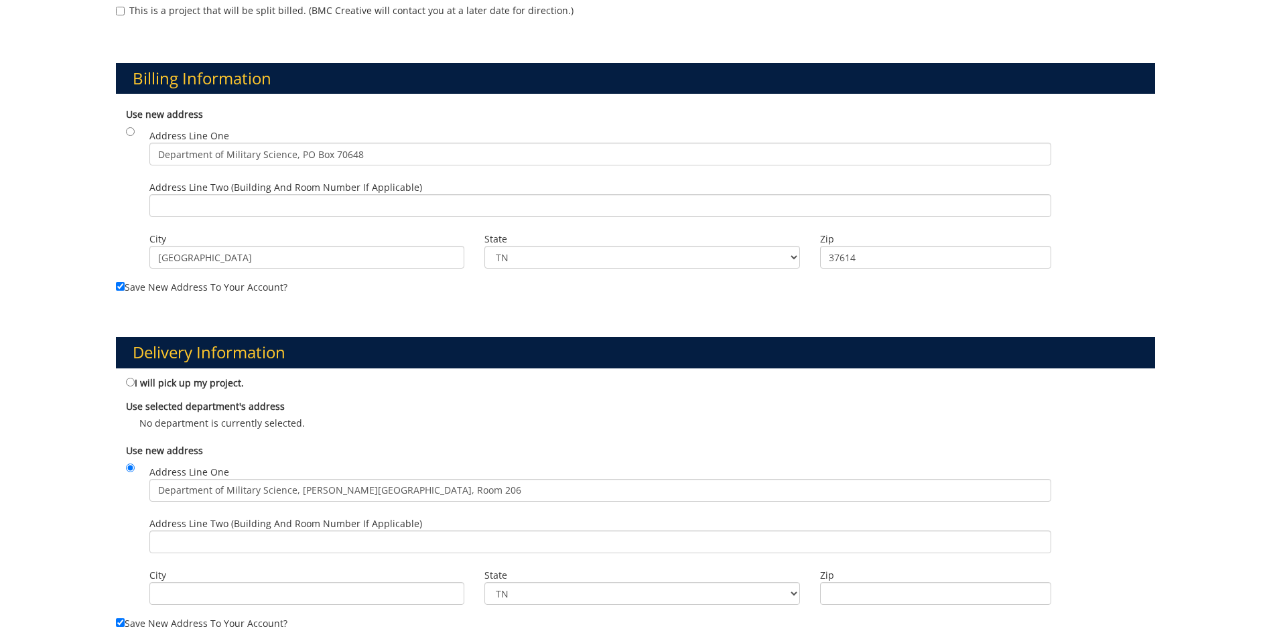
scroll to position [536, 0]
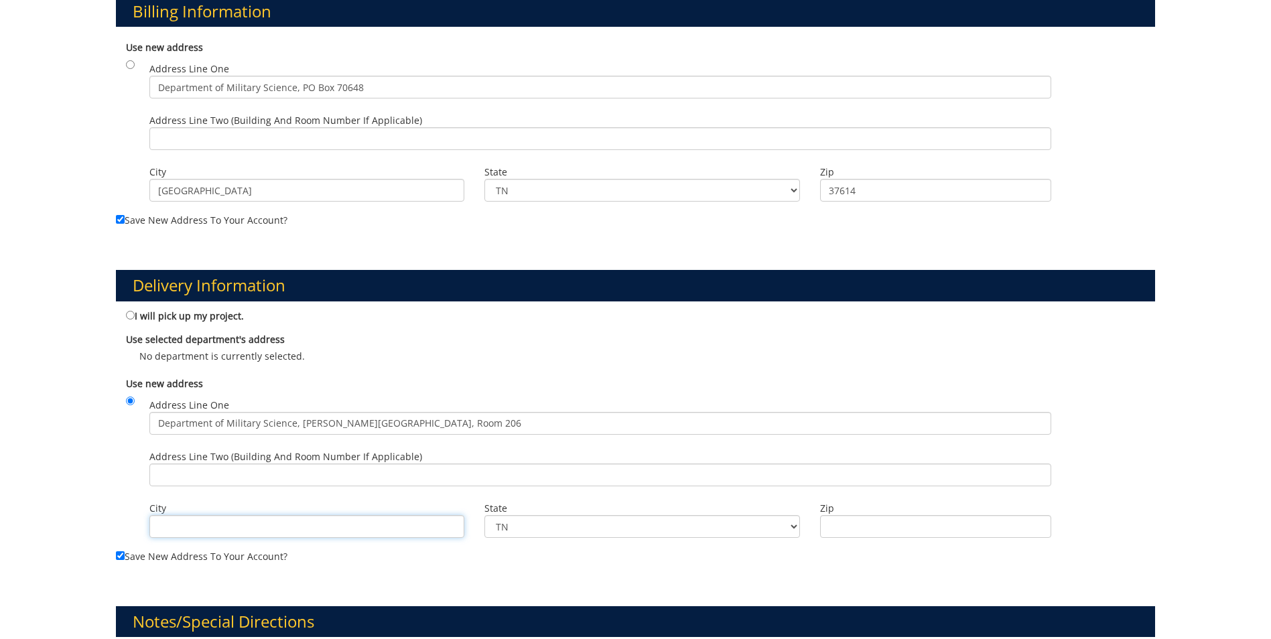
click at [287, 523] on input "City" at bounding box center [306, 526] width 315 height 23
type input "Johnson City"
click at [859, 521] on input "37617" at bounding box center [935, 526] width 231 height 23
type input "37614"
click at [903, 571] on div "Delivery Information I will pick up my project. Use selected department's addre…" at bounding box center [635, 406] width 1059 height 336
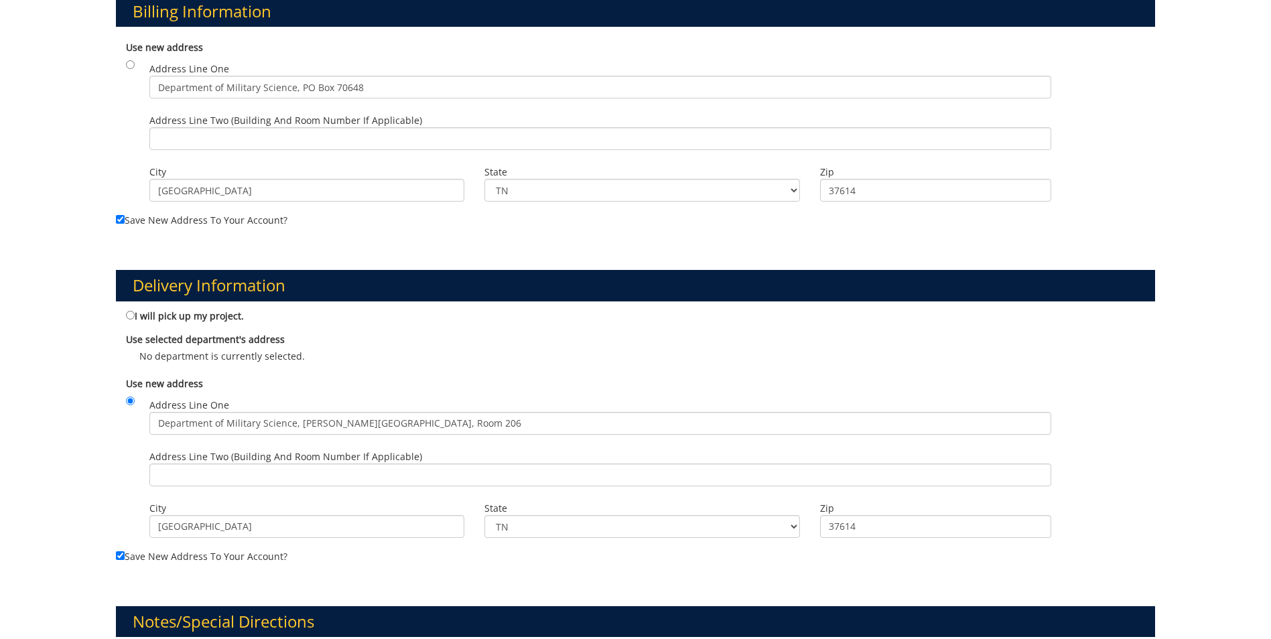
scroll to position [804, 0]
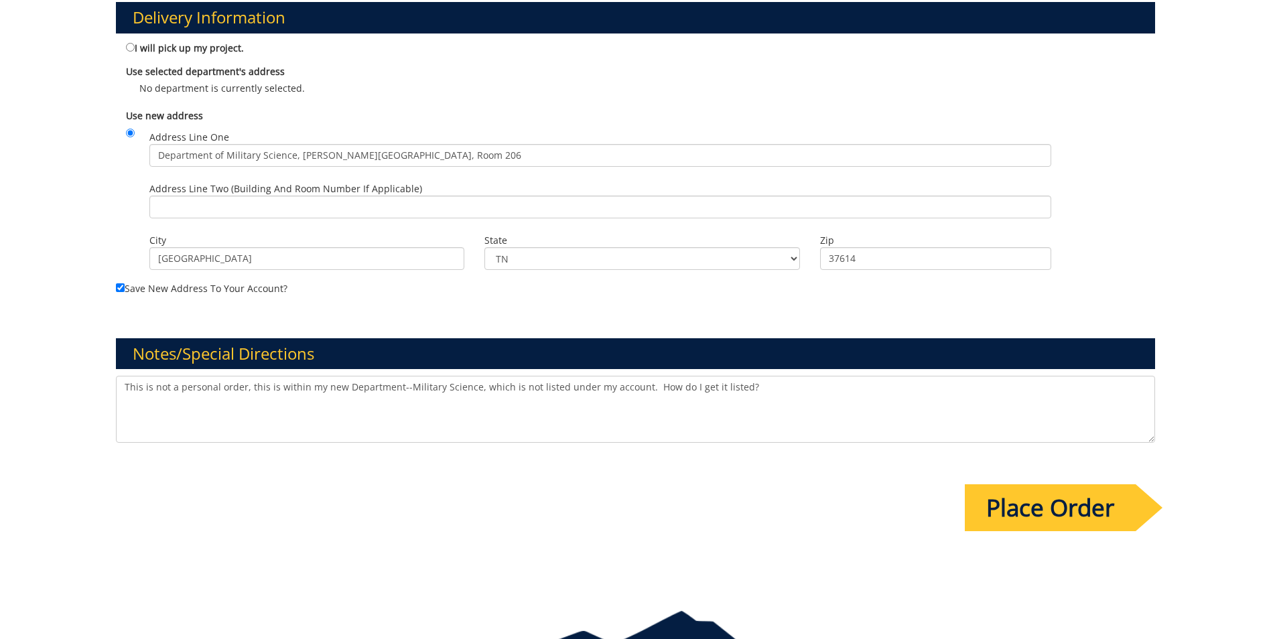
click at [1018, 510] on input "Place Order" at bounding box center [1050, 507] width 171 height 47
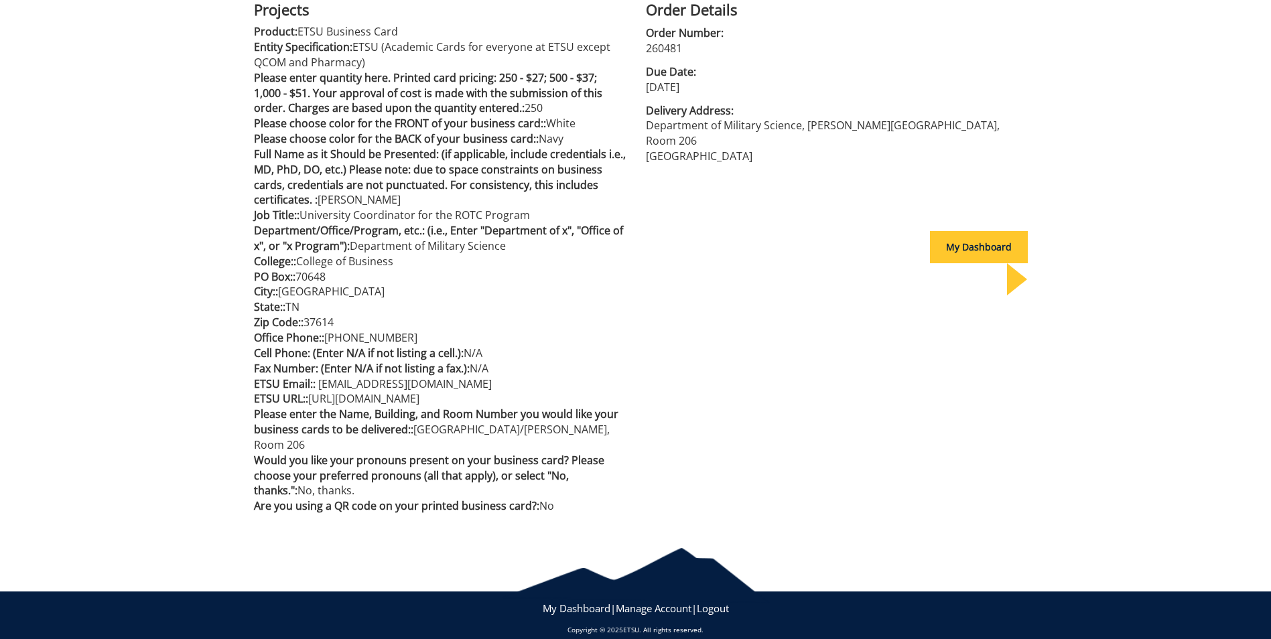
scroll to position [230, 0]
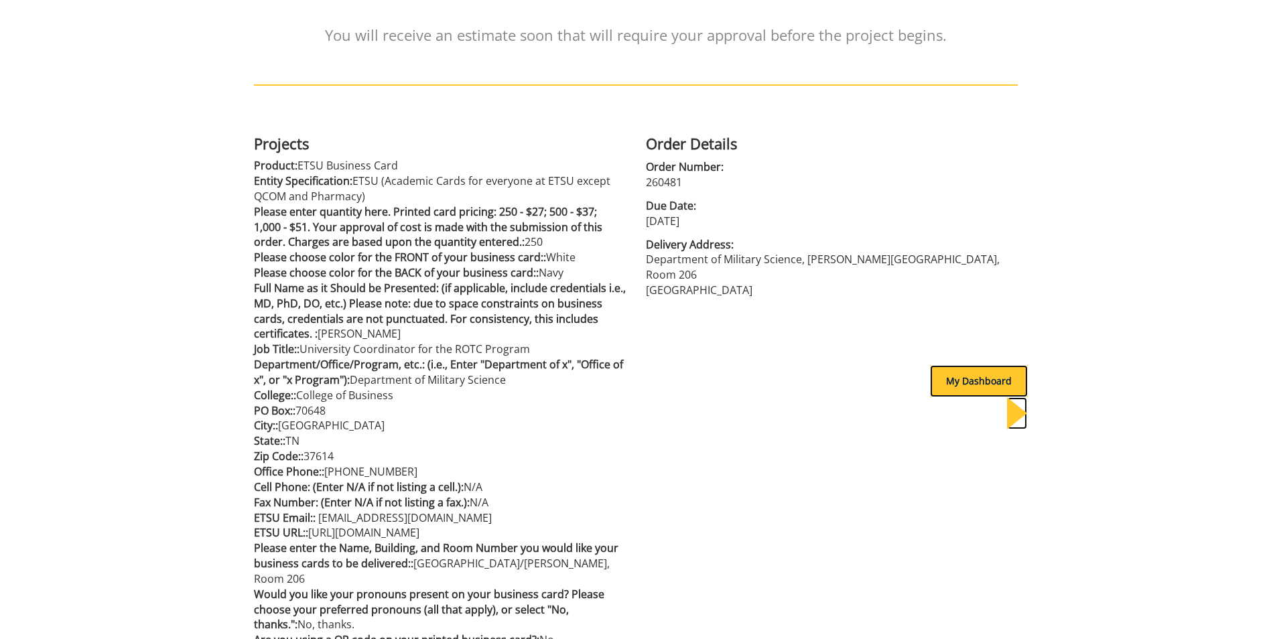
click at [962, 371] on div "My Dashboard" at bounding box center [979, 381] width 98 height 32
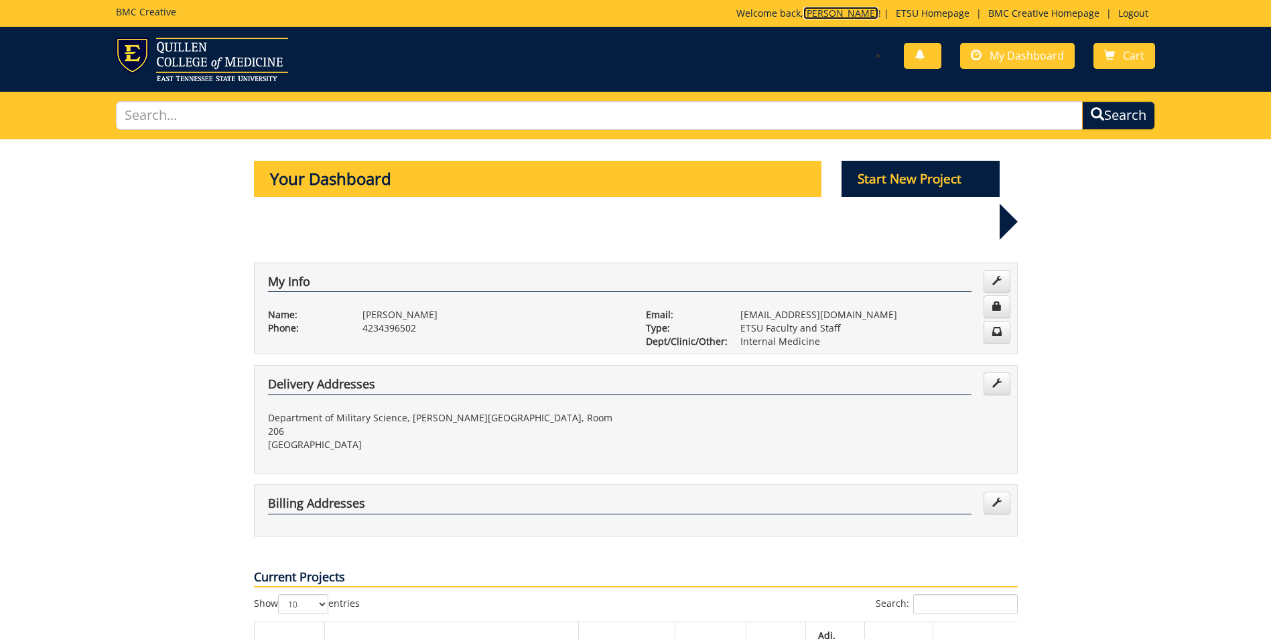
click at [853, 14] on link "[PERSON_NAME]" at bounding box center [840, 13] width 75 height 13
click at [848, 13] on link "[PERSON_NAME]" at bounding box center [840, 13] width 75 height 13
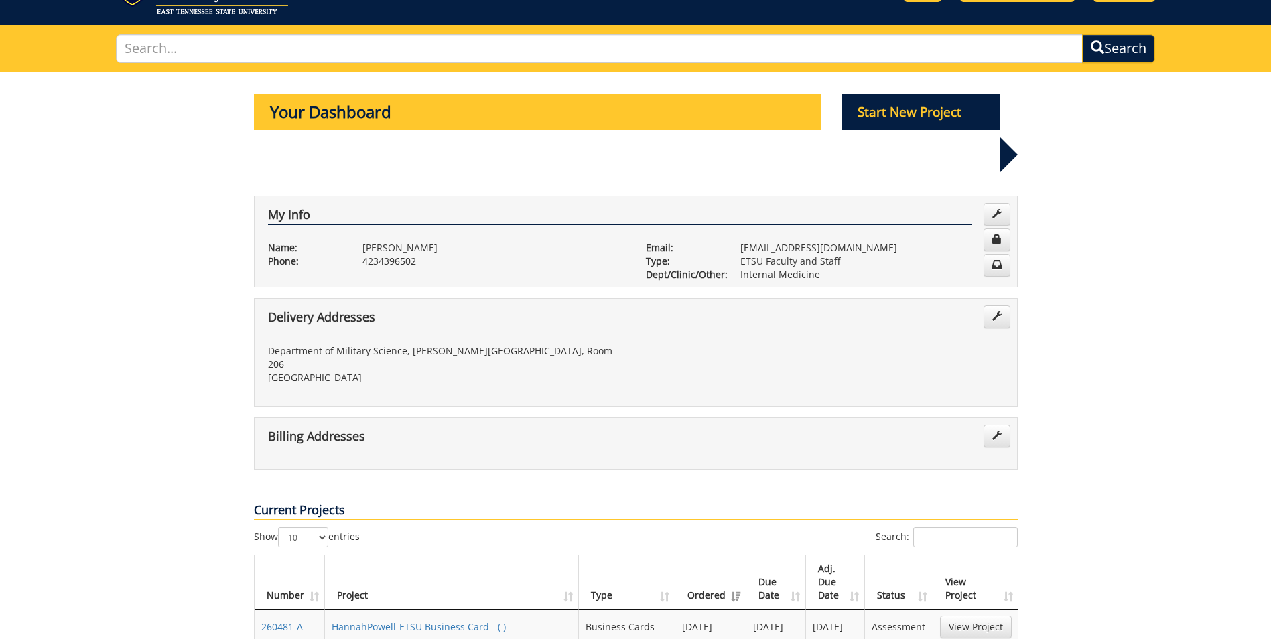
scroll to position [134, 0]
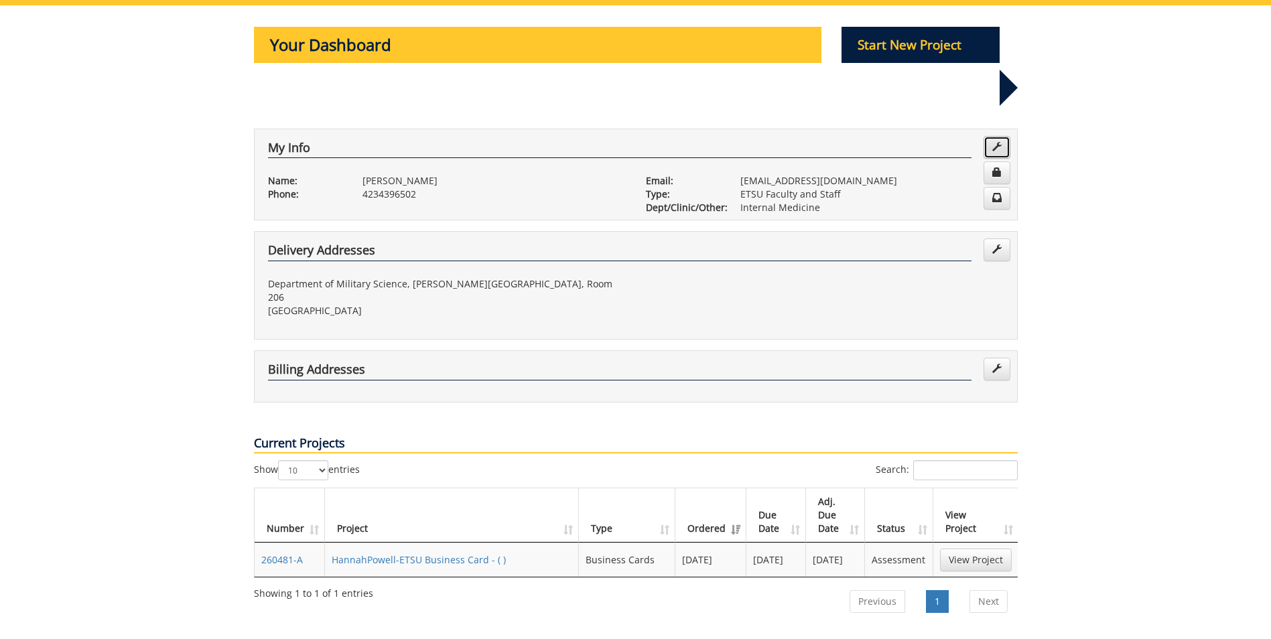
click at [999, 142] on span at bounding box center [996, 146] width 9 height 9
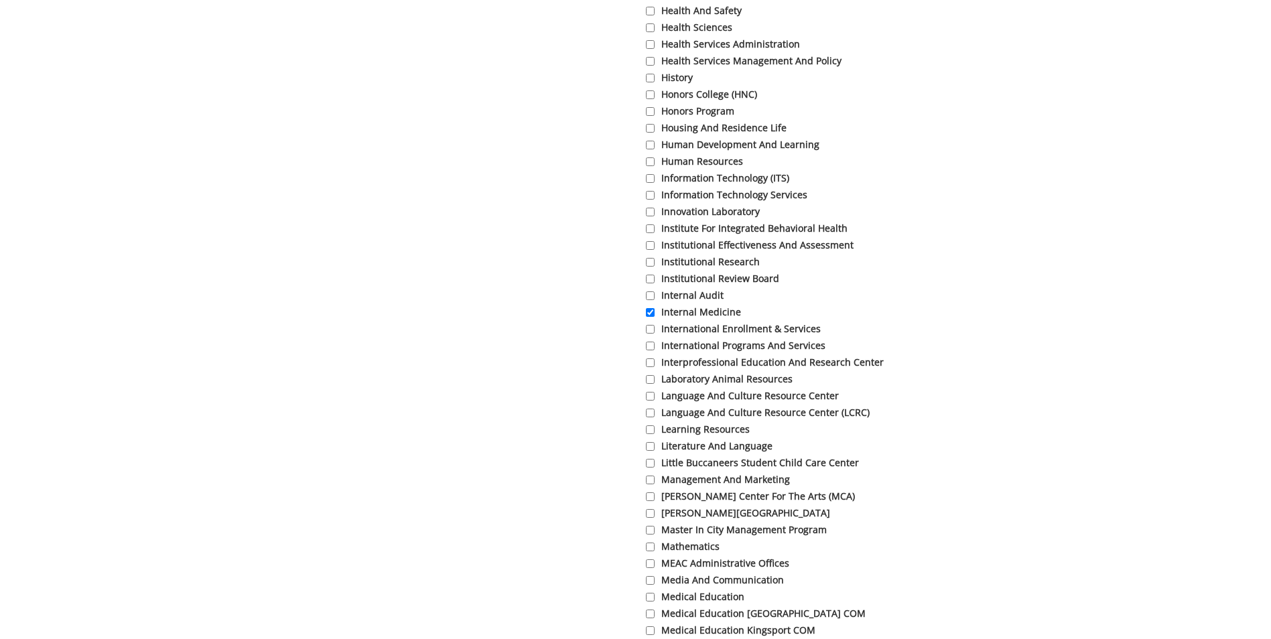
scroll to position [2546, 0]
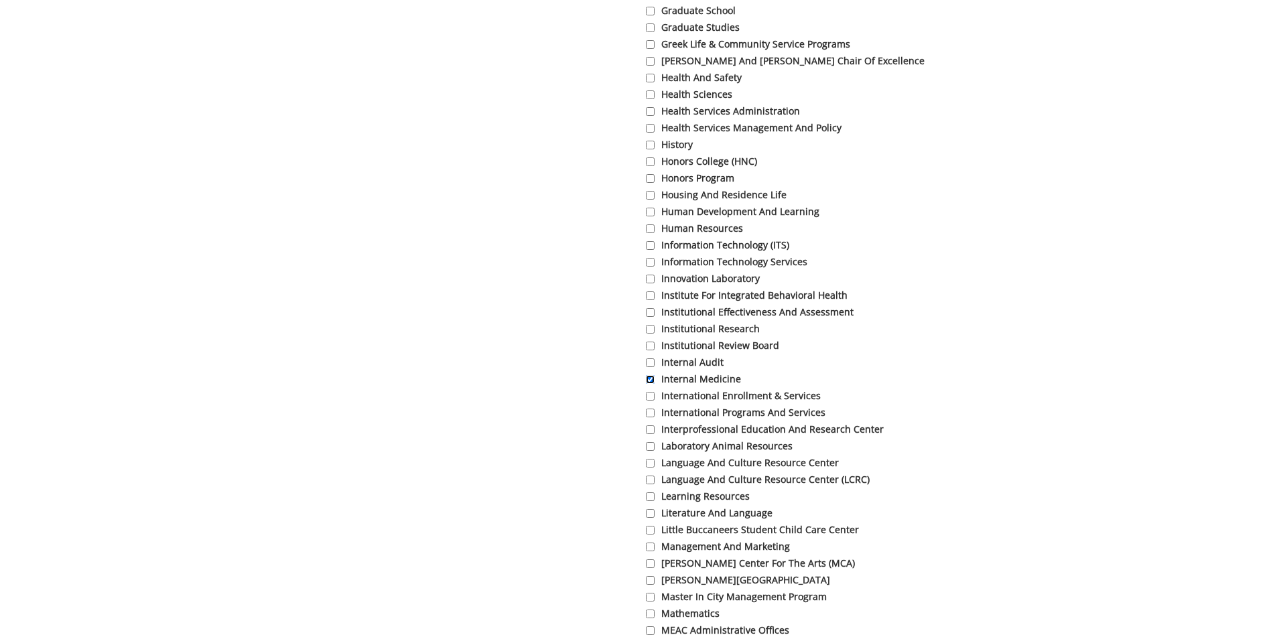
click at [648, 384] on input "Internal Medicine" at bounding box center [650, 379] width 9 height 9
checkbox input "false"
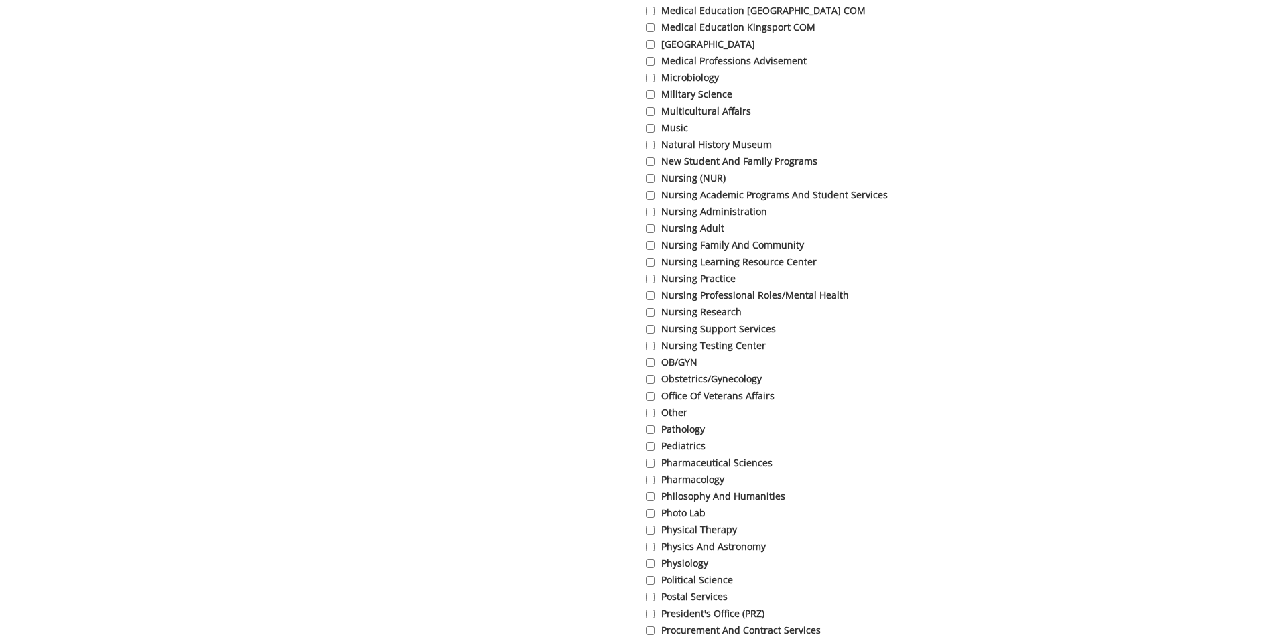
scroll to position [3148, 0]
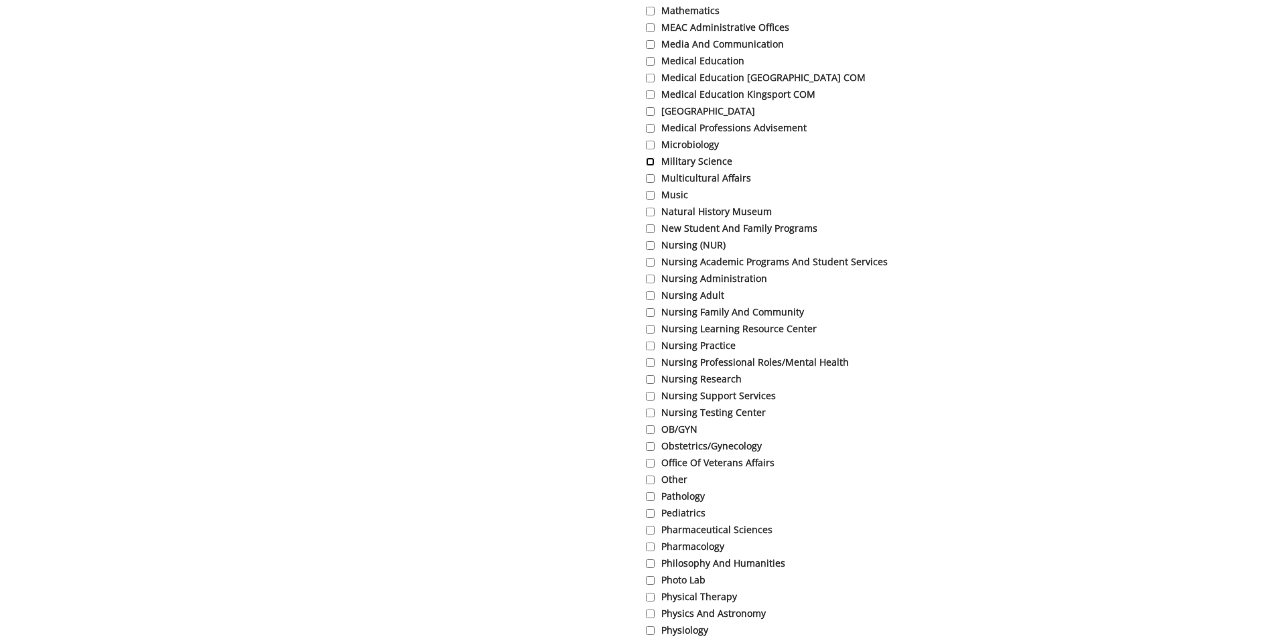
click at [650, 166] on input "Military Science" at bounding box center [650, 161] width 9 height 9
checkbox input "true"
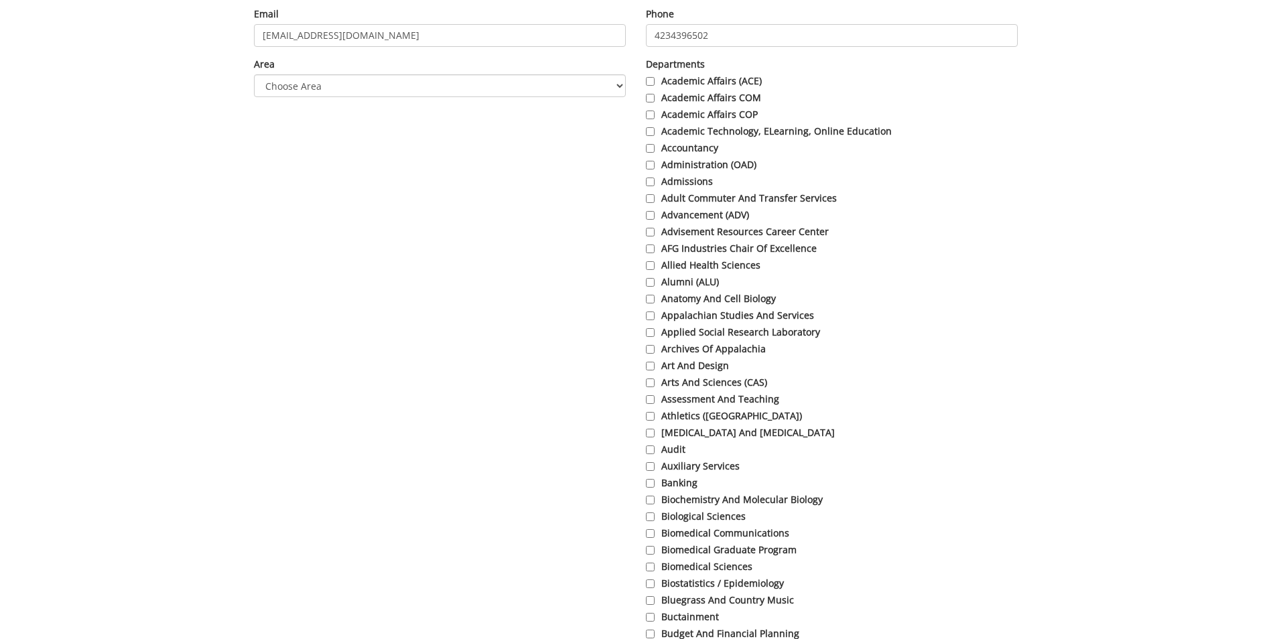
scroll to position [0, 0]
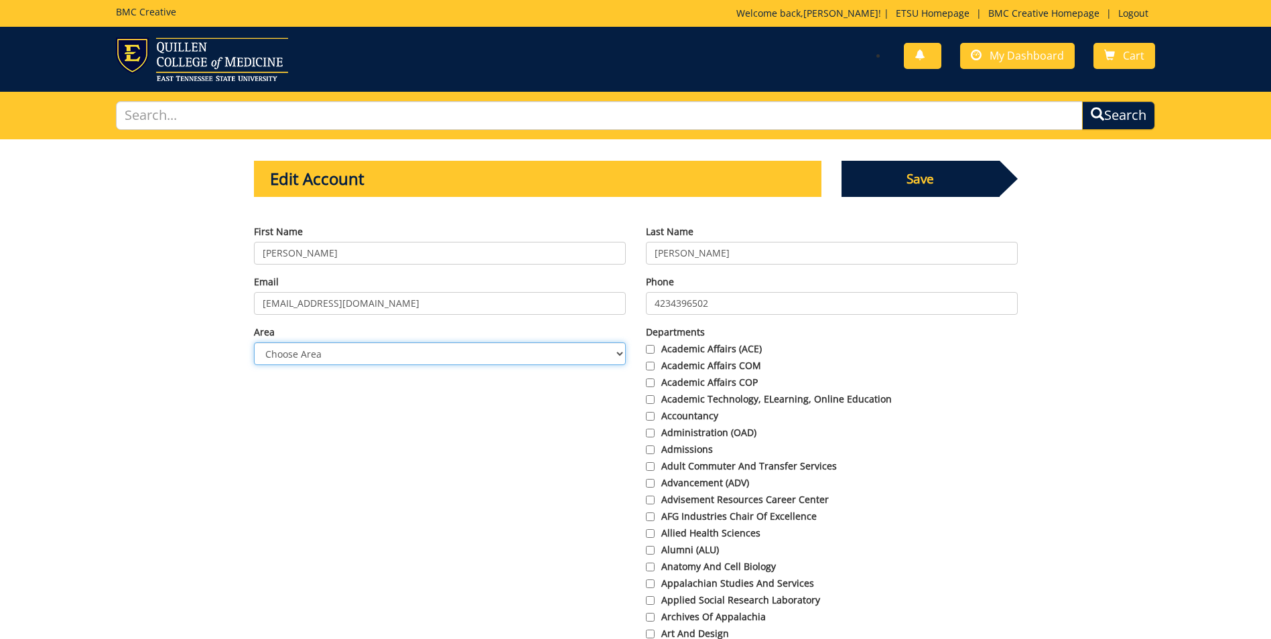
click at [614, 354] on select "Choose Area Administration Advancement (ADM) BucSports Business & Finance Clemm…" at bounding box center [440, 353] width 372 height 23
select select "5"
click at [254, 342] on select "Choose Area Administration Advancement (ADM) BucSports Business & Finance Clemm…" at bounding box center [440, 353] width 372 height 23
click at [720, 307] on input "4234396502" at bounding box center [832, 303] width 372 height 23
type input "4234394269"
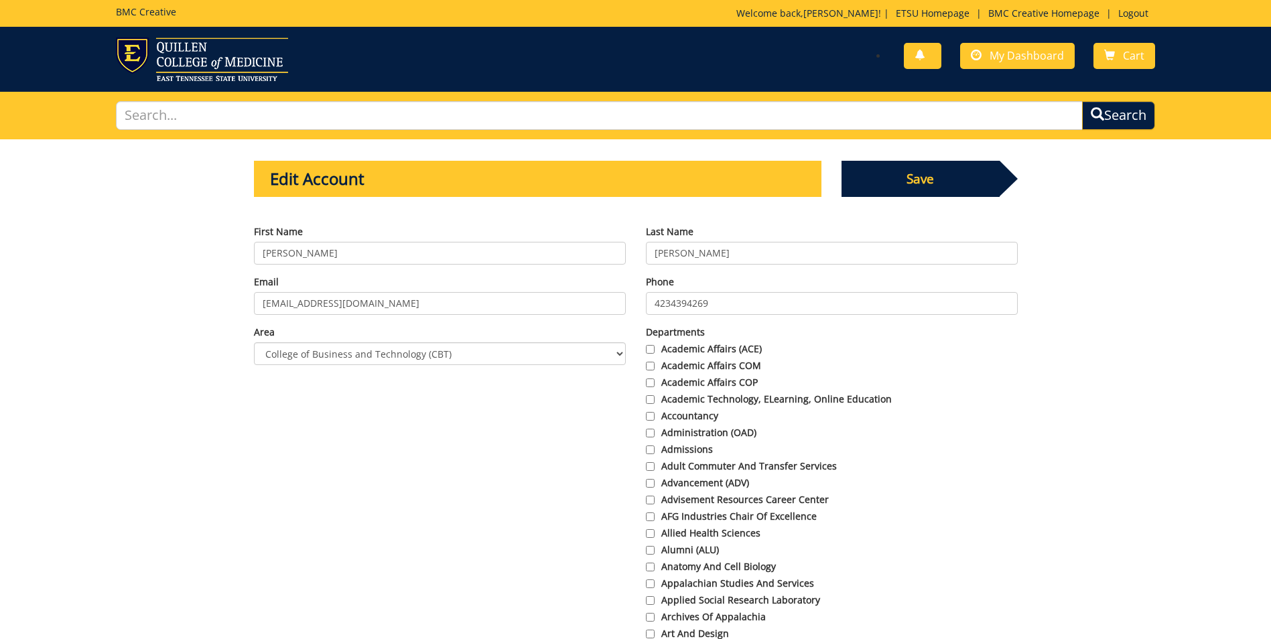
click at [919, 186] on span "Save" at bounding box center [920, 179] width 158 height 36
